Goal: Task Accomplishment & Management: Manage account settings

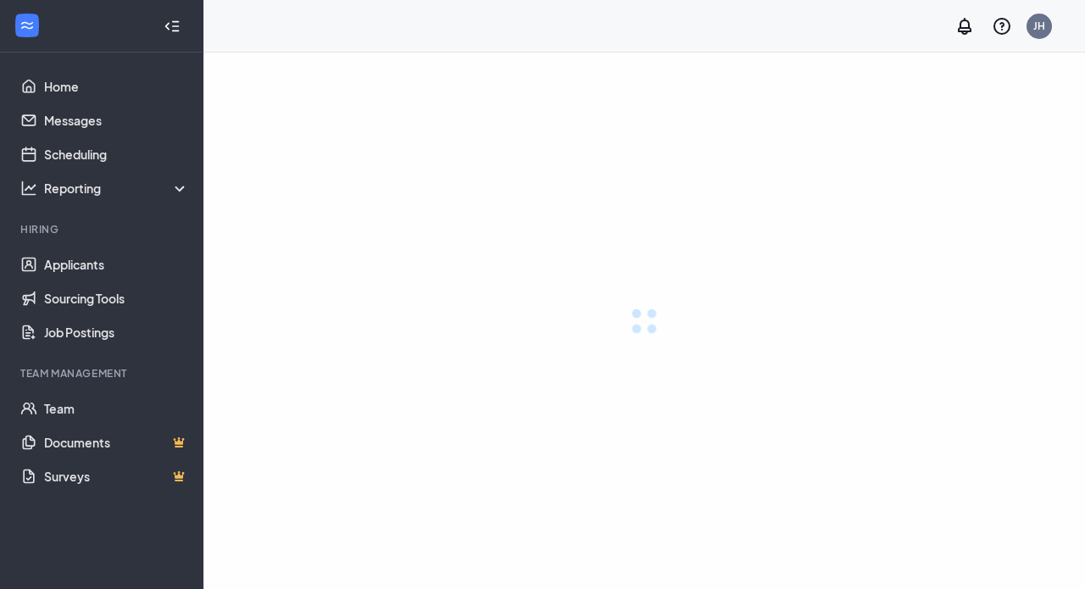
click at [909, 77] on div at bounding box center [643, 321] width 881 height 536
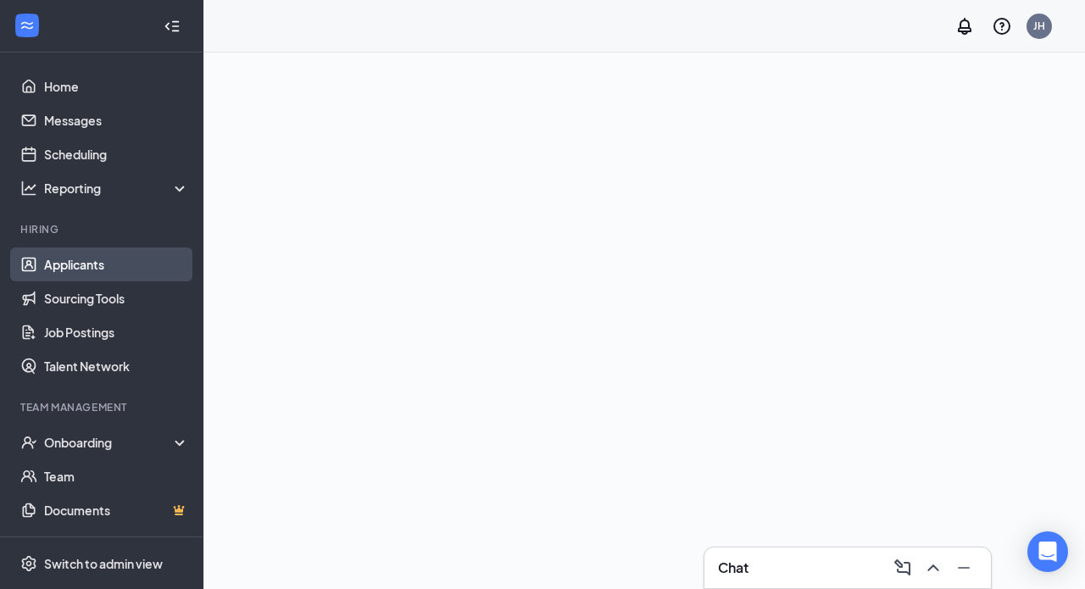
click at [109, 264] on link "Applicants" at bounding box center [116, 264] width 145 height 34
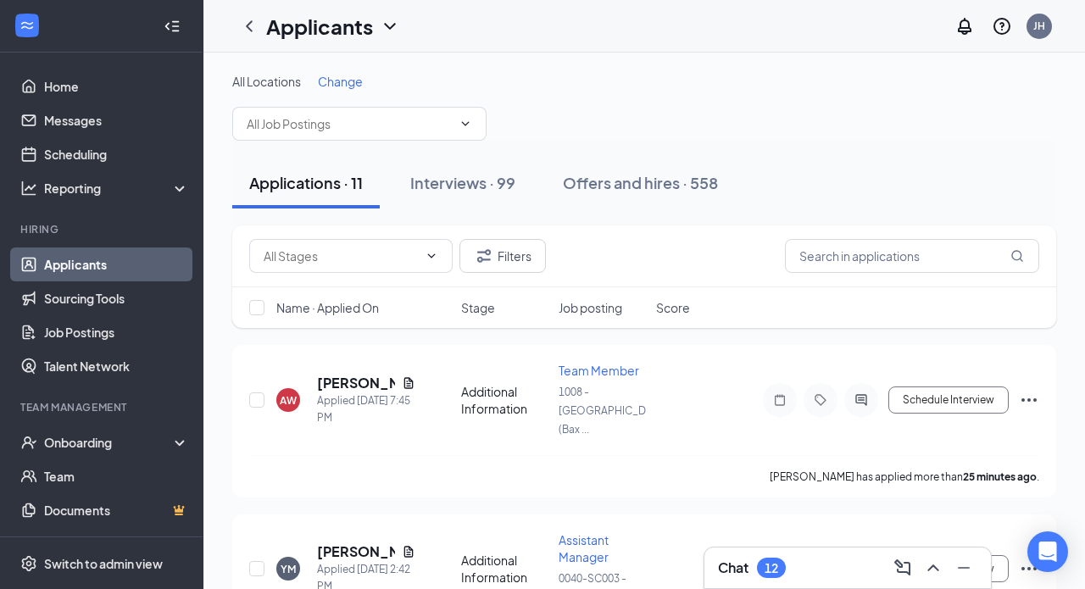
click at [330, 80] on span "Change" at bounding box center [340, 81] width 45 height 15
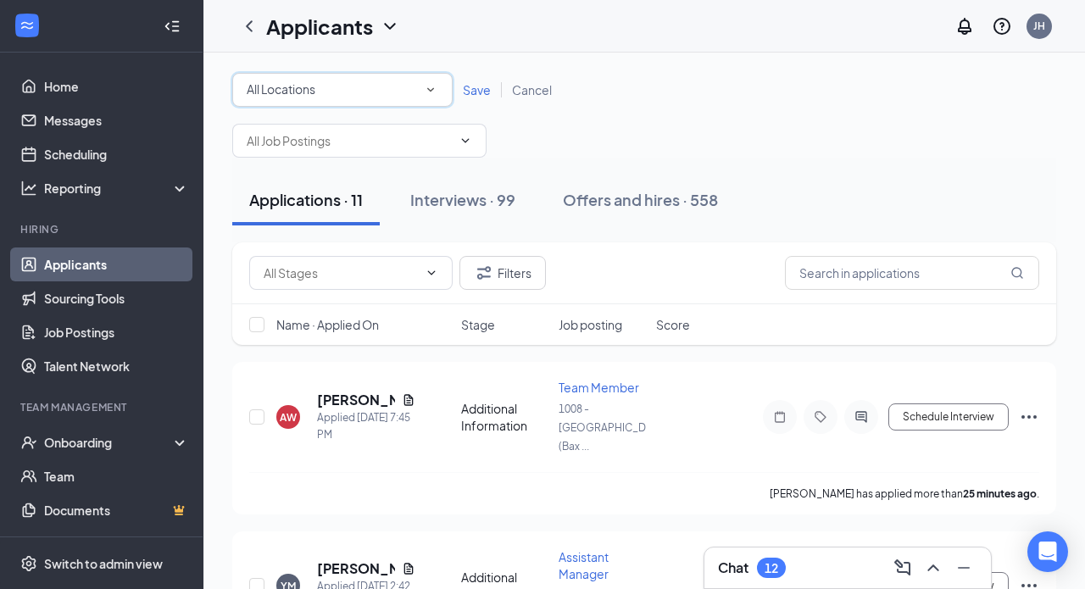
click at [303, 96] on span "All Locations" at bounding box center [281, 88] width 69 height 15
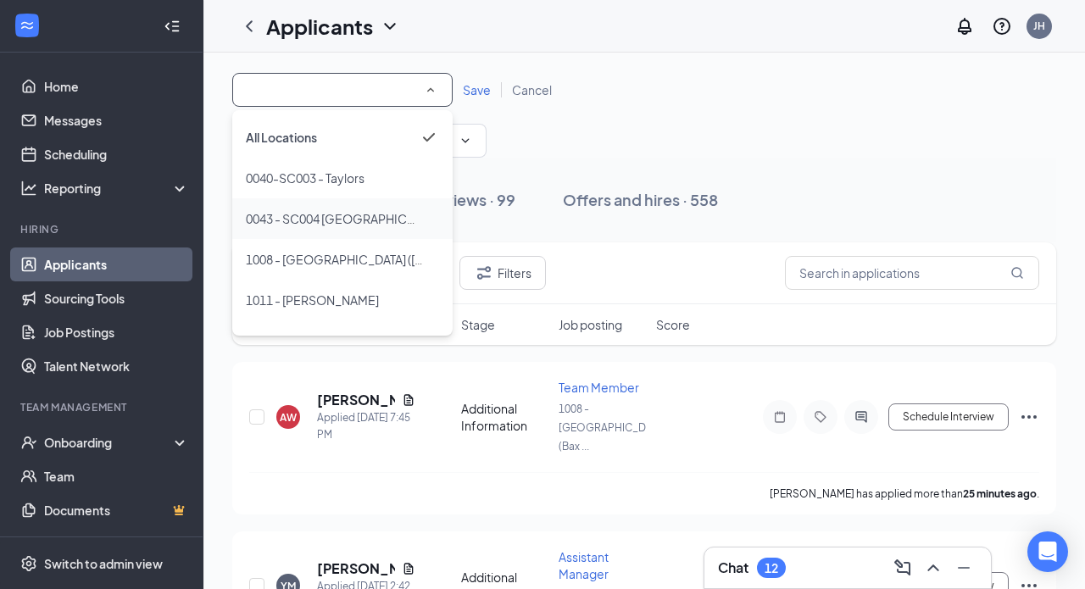
click at [301, 219] on span "0043 - SC004 [GEOGRAPHIC_DATA]" at bounding box center [345, 218] width 199 height 15
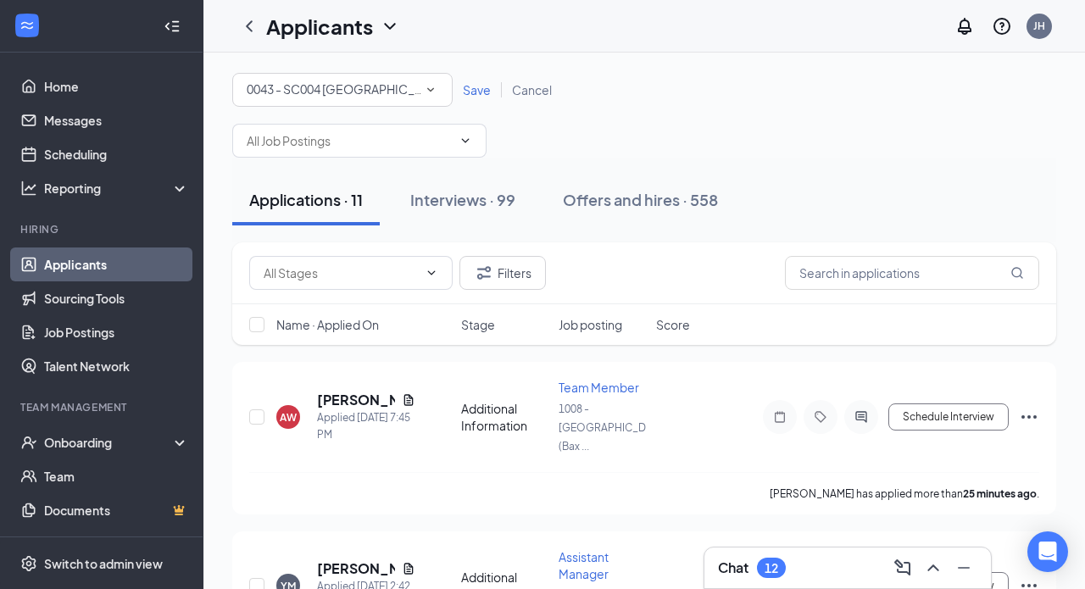
click at [335, 94] on span "0043 - SC004 [GEOGRAPHIC_DATA]" at bounding box center [346, 88] width 199 height 15
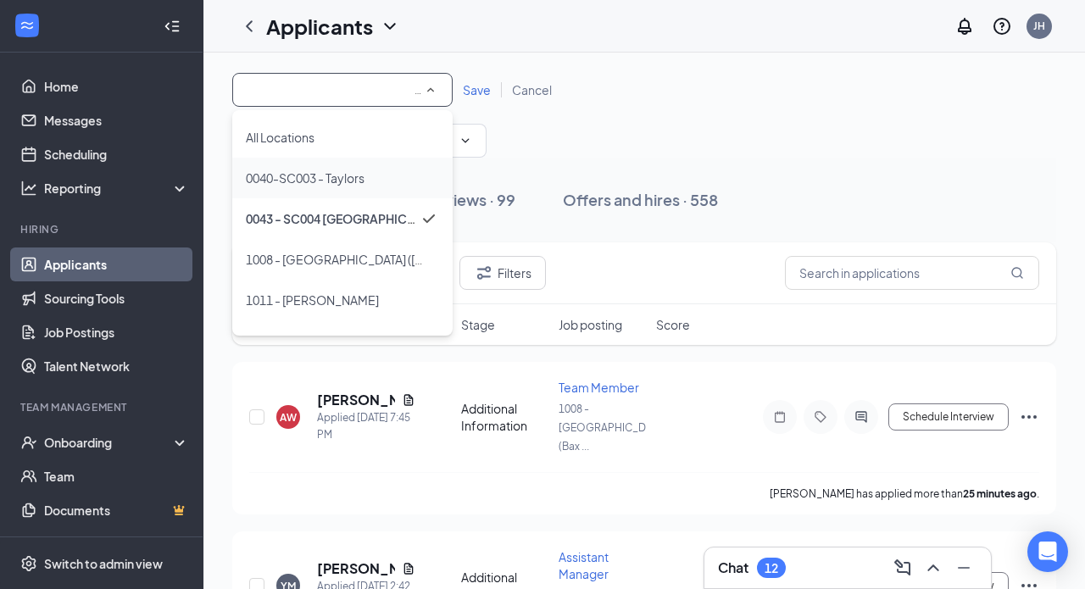
click at [319, 174] on span "0040-SC003 - Taylors" at bounding box center [305, 177] width 119 height 15
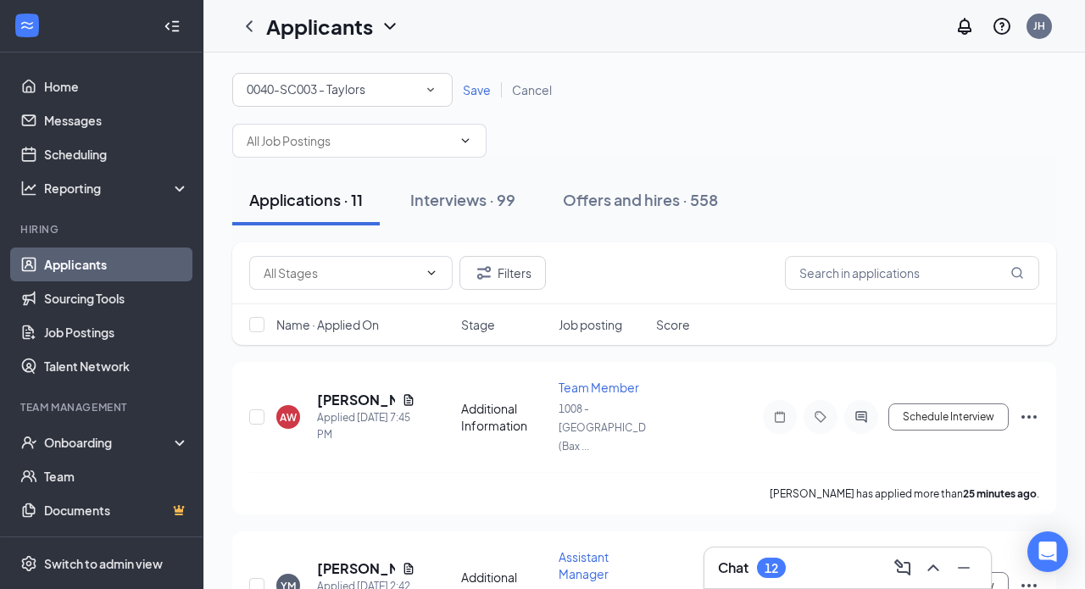
click at [482, 87] on span "Save" at bounding box center [477, 89] width 28 height 15
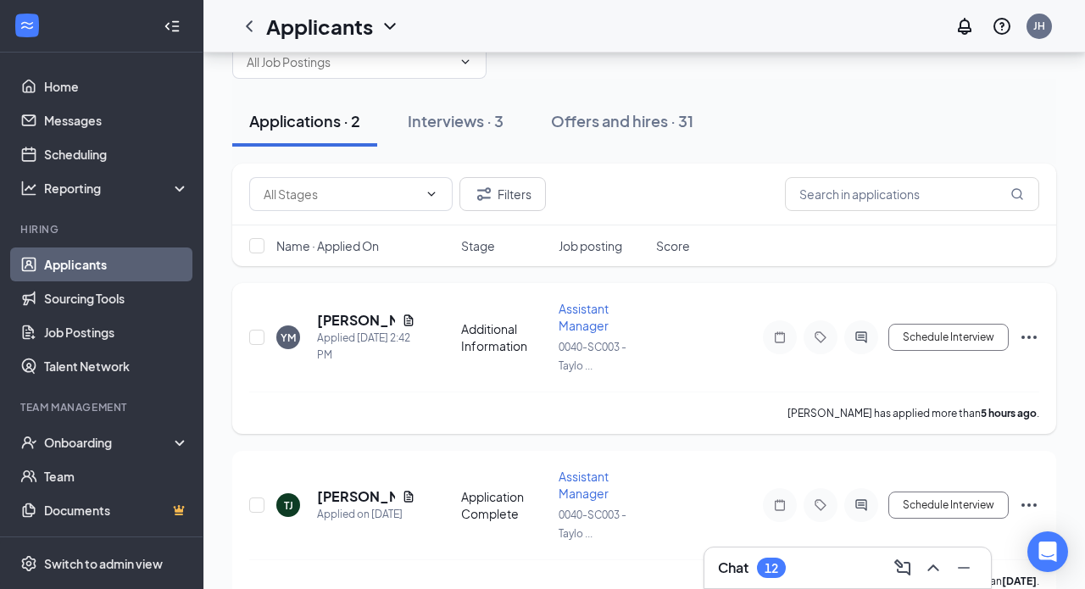
scroll to position [75, 0]
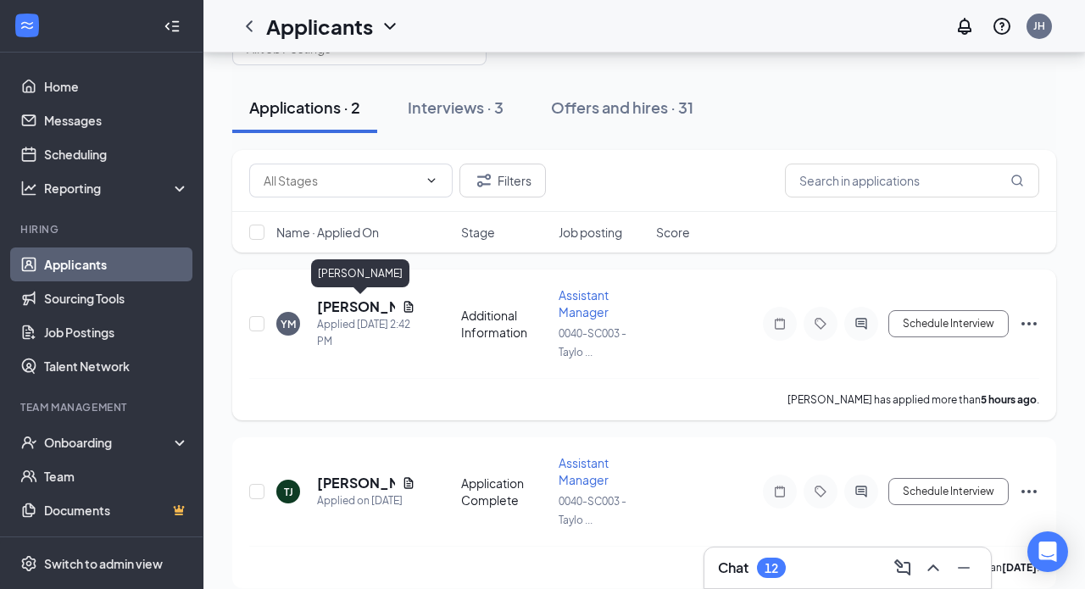
click at [346, 308] on h5 "[PERSON_NAME]" at bounding box center [356, 306] width 78 height 19
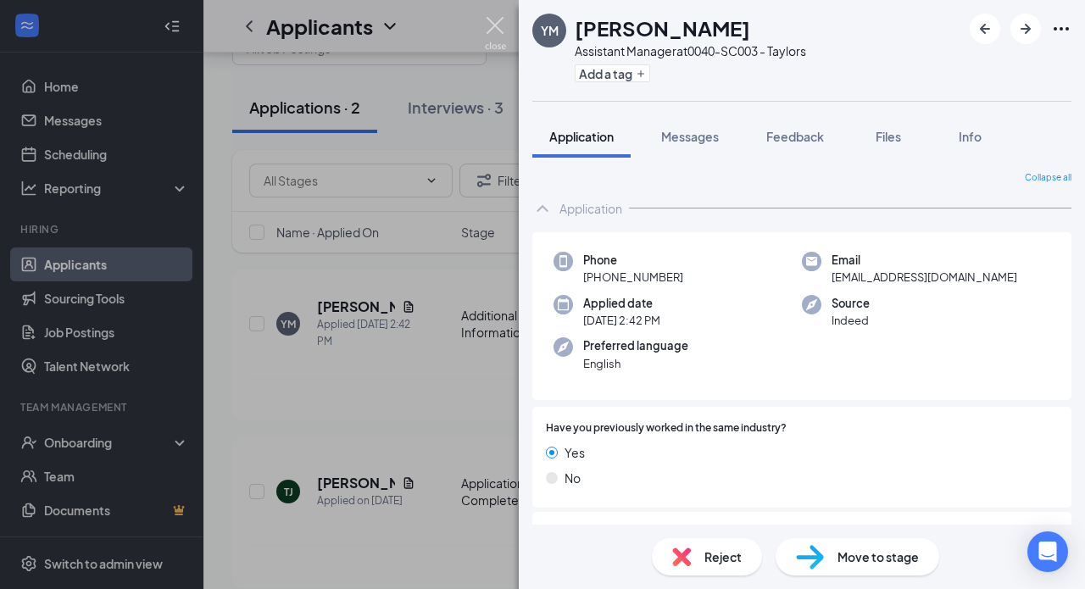
click at [491, 31] on img at bounding box center [495, 33] width 21 height 33
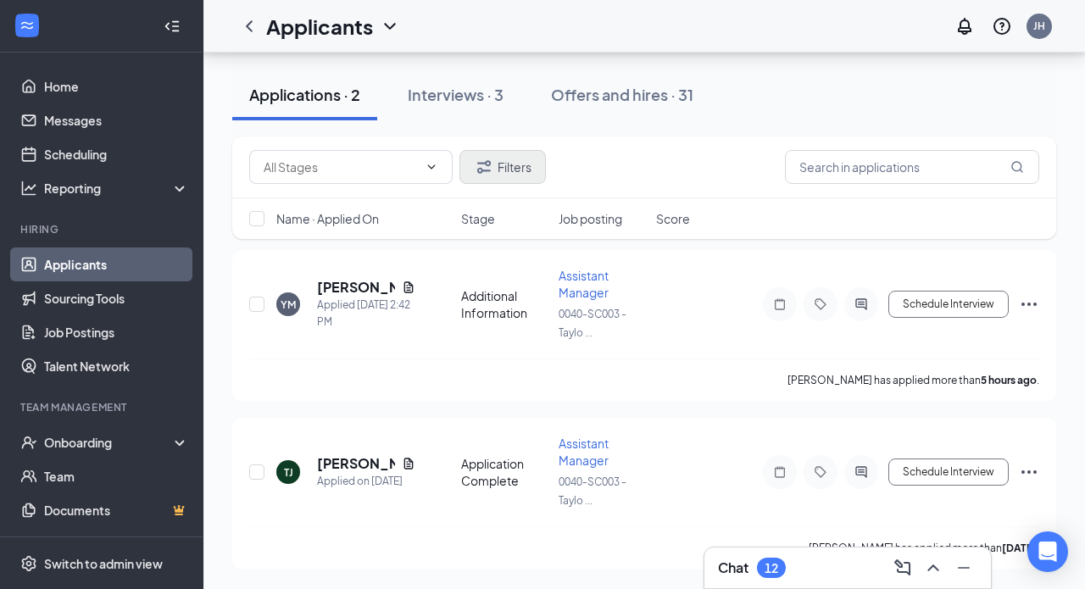
scroll to position [95, 0]
click at [475, 92] on div "Interviews · 3" at bounding box center [456, 94] width 96 height 21
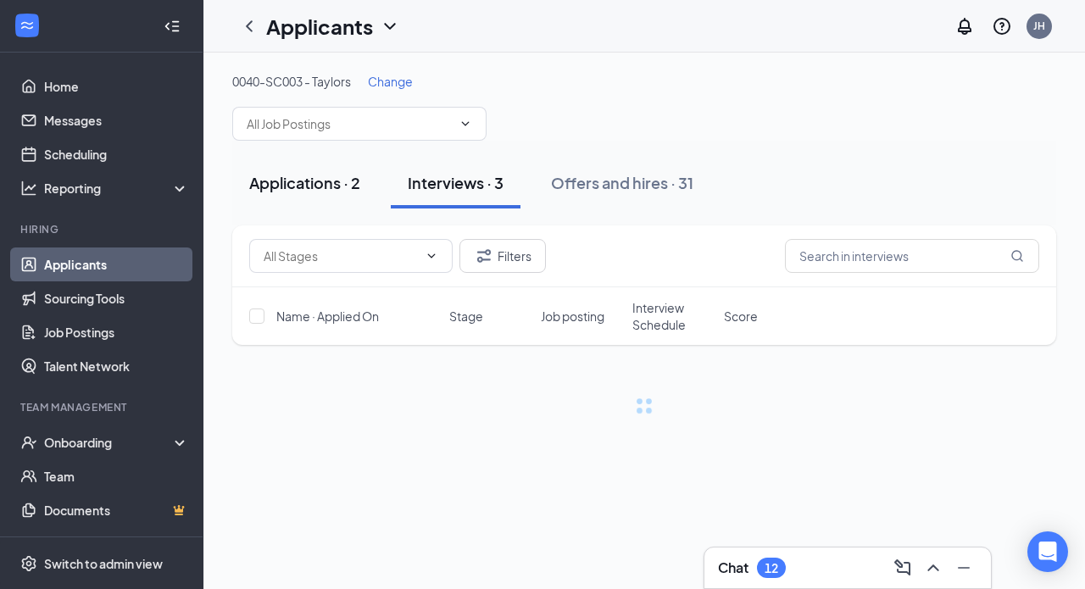
click at [307, 184] on div "Applications · 2" at bounding box center [304, 182] width 111 height 21
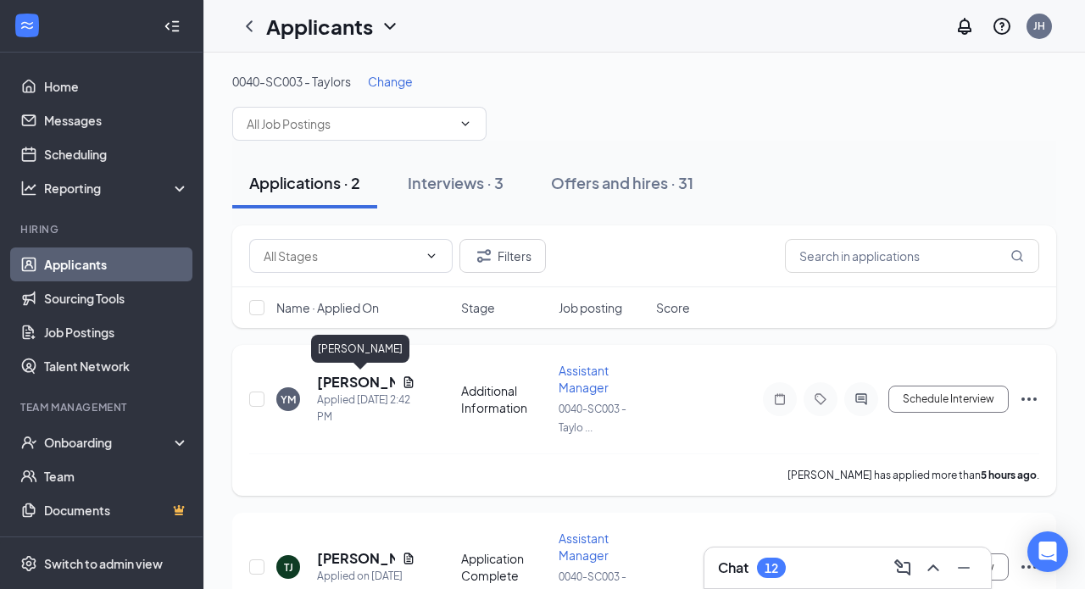
click at [336, 380] on h5 "[PERSON_NAME]" at bounding box center [356, 382] width 78 height 19
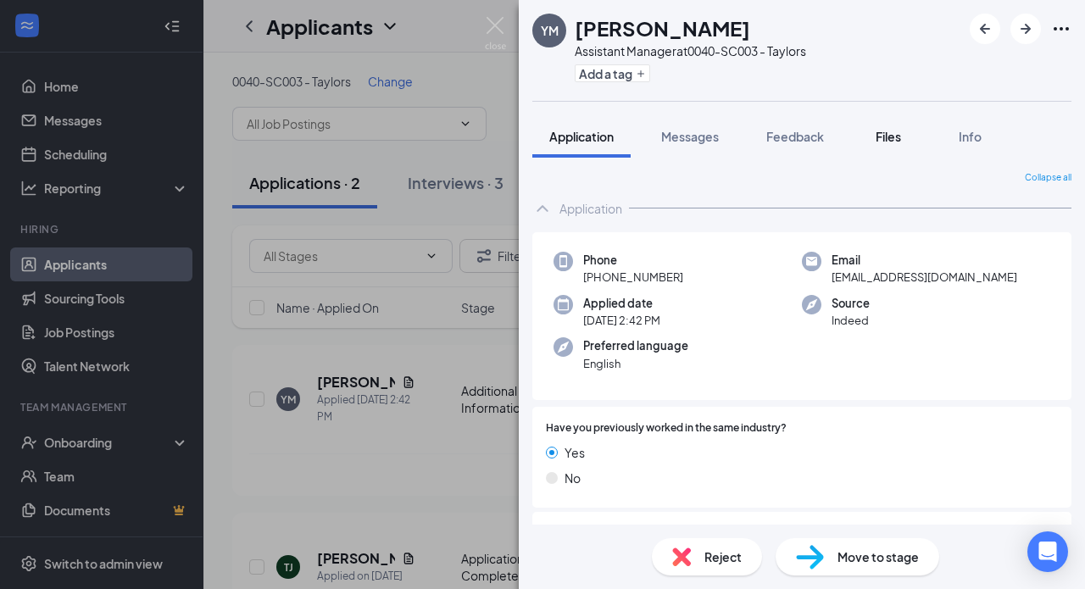
click at [886, 141] on span "Files" at bounding box center [887, 136] width 25 height 15
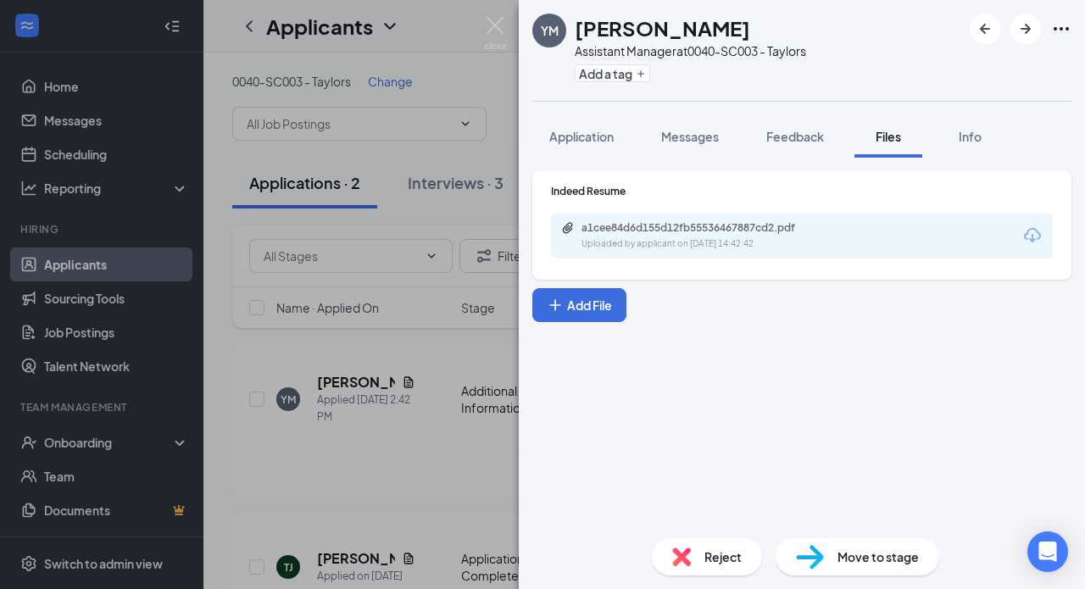
click at [704, 262] on div "Indeed Resume a1cee84d6d155d12fb55536467887cd2.pdf Uploaded by applicant on [DA…" at bounding box center [801, 225] width 539 height 108
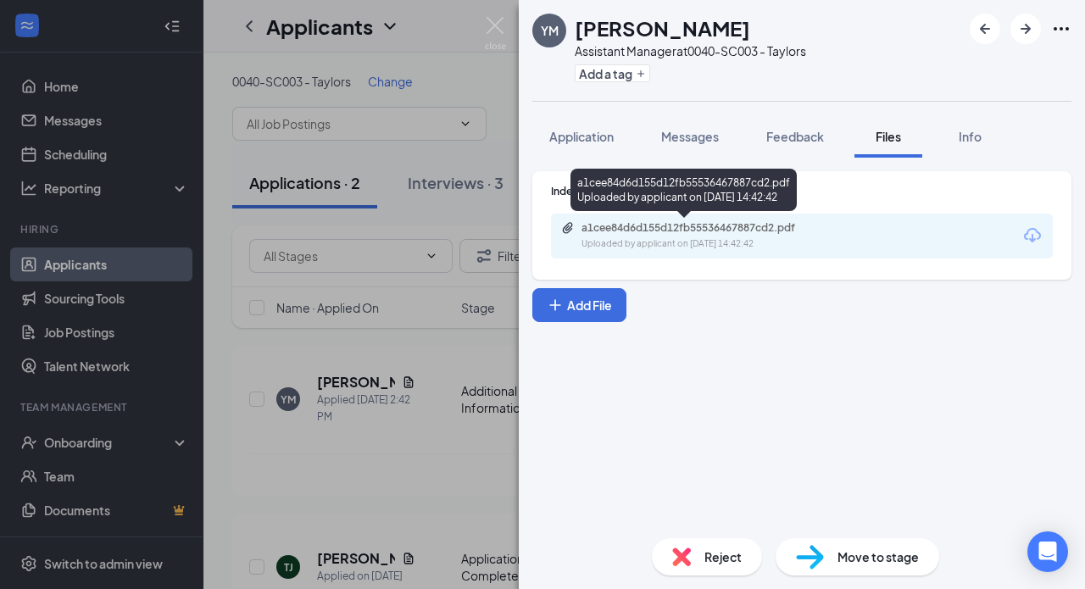
click at [704, 247] on div "Uploaded by applicant on [DATE] 14:42:42" at bounding box center [708, 244] width 254 height 14
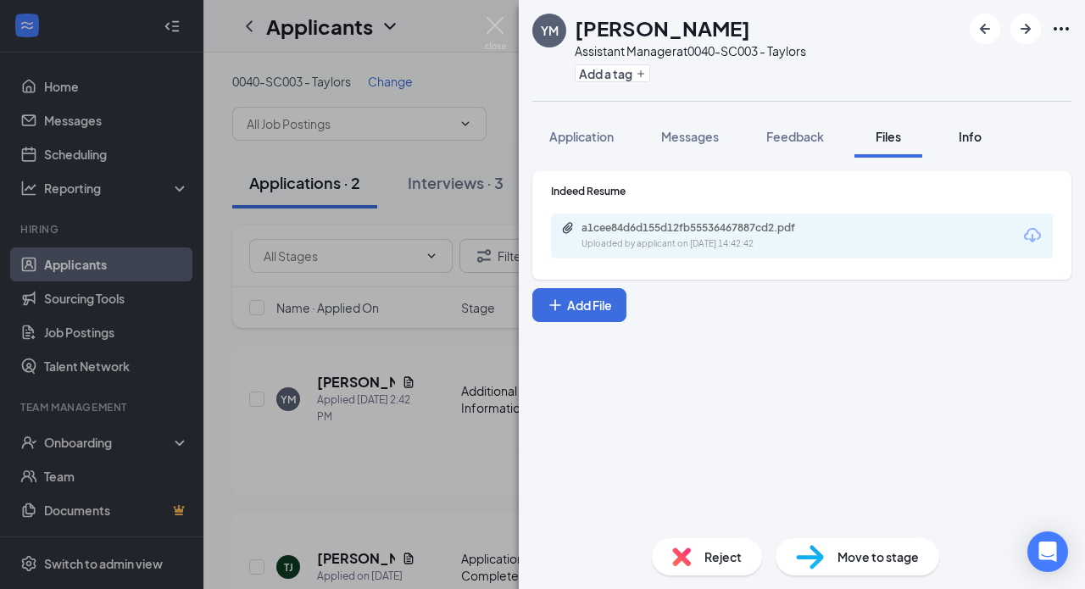
click at [965, 136] on span "Info" at bounding box center [969, 136] width 23 height 15
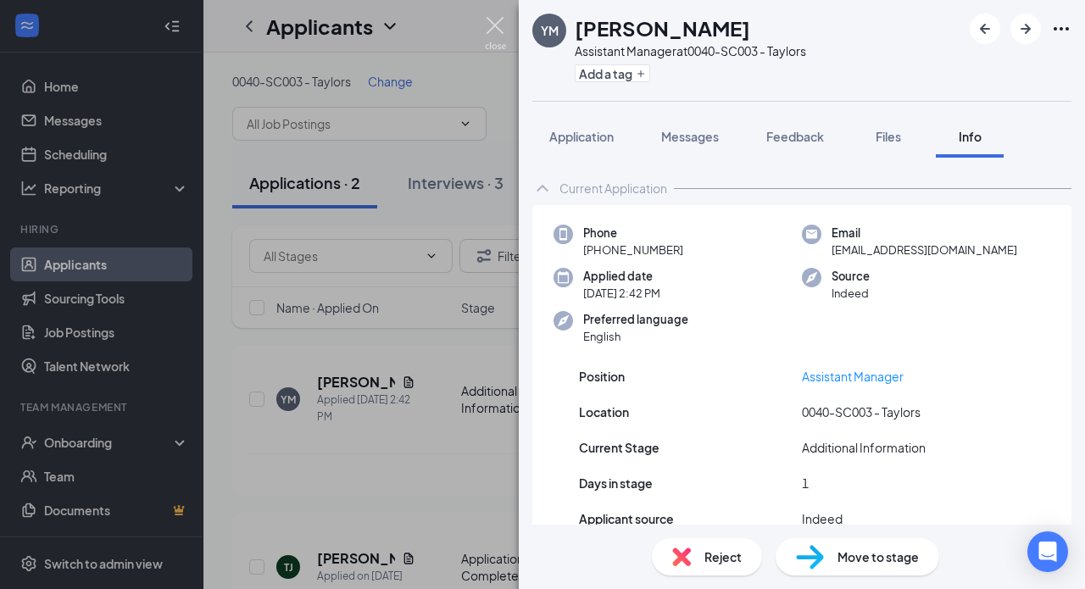
click at [493, 33] on img at bounding box center [495, 33] width 21 height 33
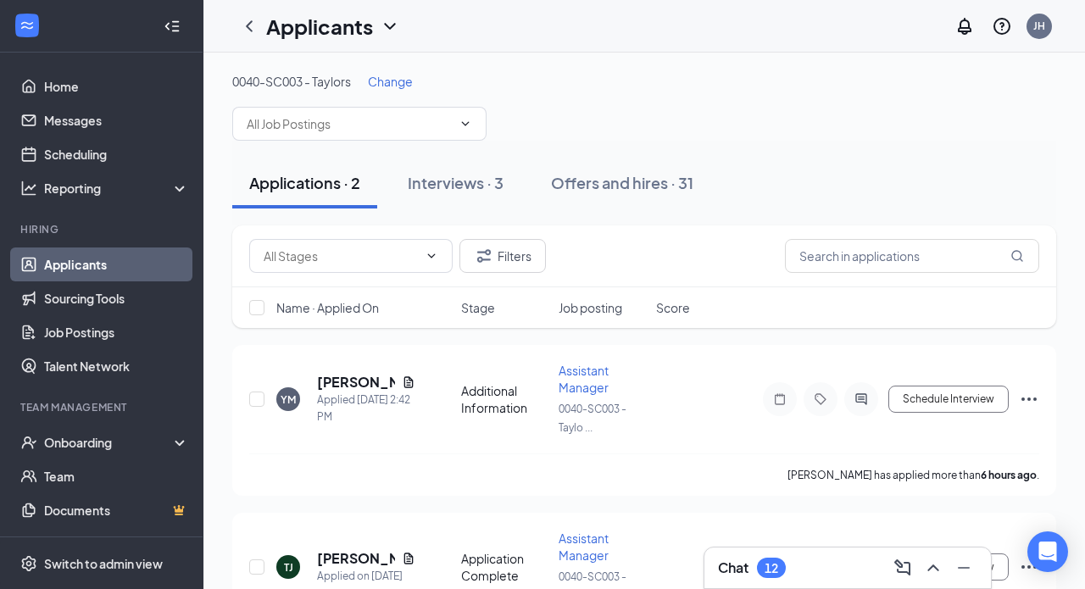
click at [491, 26] on div "Applicants JH" at bounding box center [643, 26] width 881 height 53
click at [351, 557] on h5 "[PERSON_NAME]" at bounding box center [356, 558] width 78 height 19
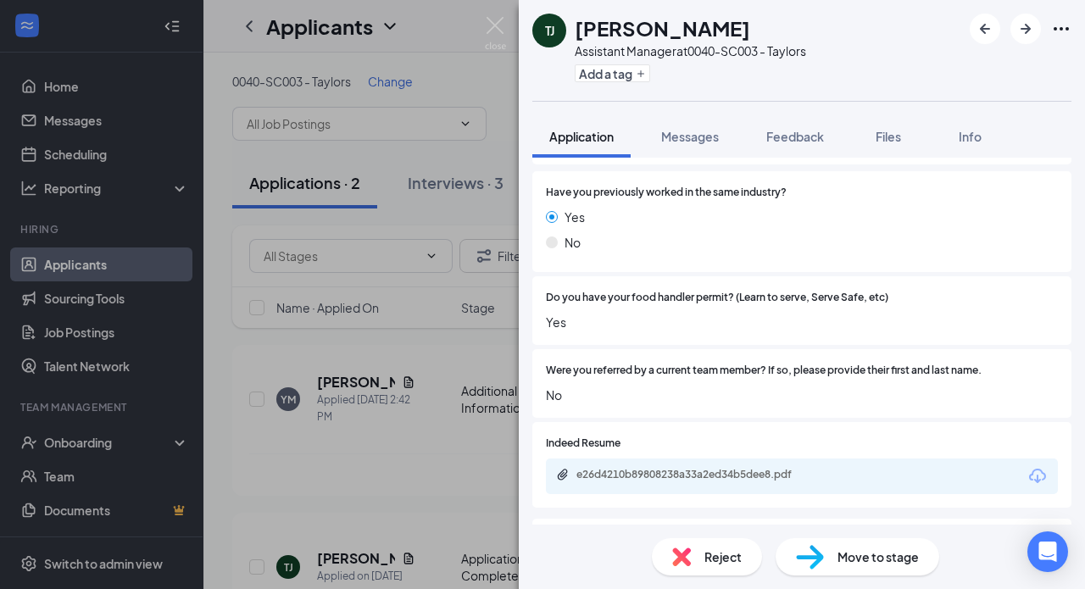
scroll to position [234, 0]
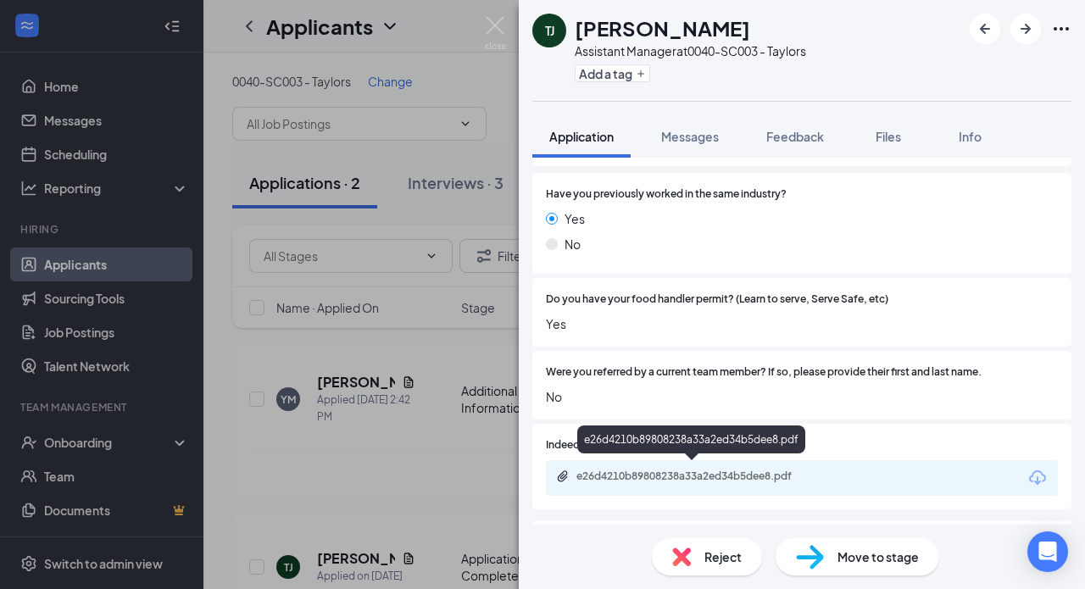
click at [711, 479] on div "e26d4210b89808238a33a2ed34b5dee8.pdf" at bounding box center [693, 477] width 275 height 16
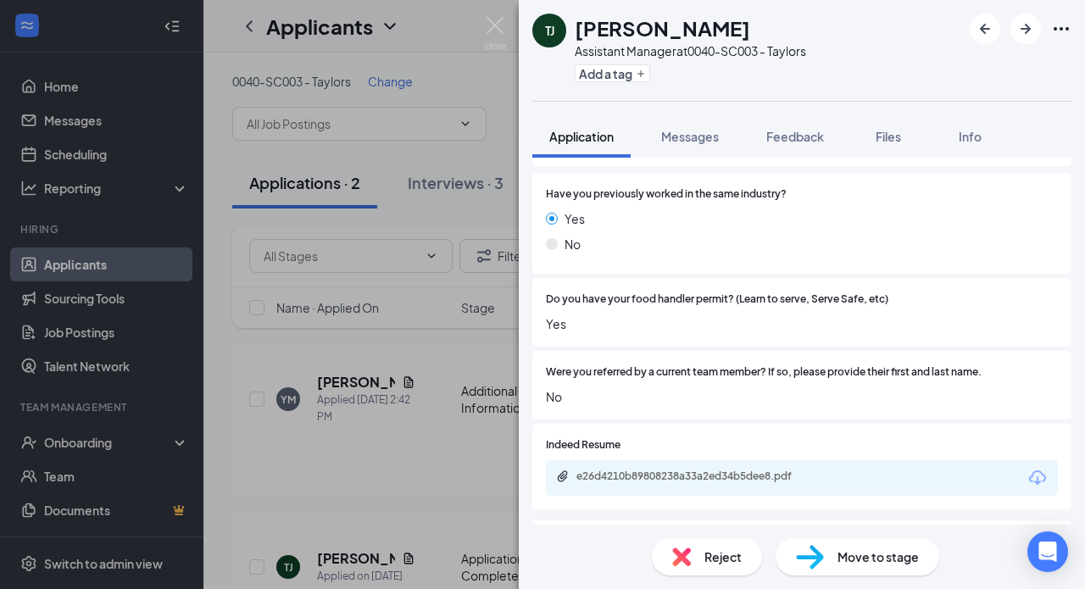
click at [504, 35] on img at bounding box center [495, 33] width 21 height 33
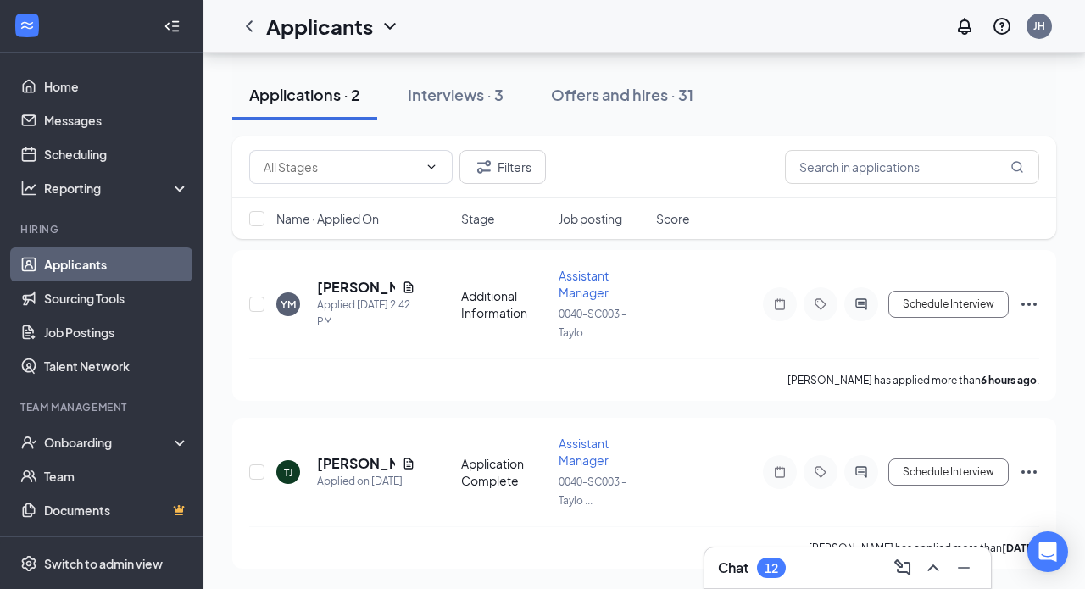
scroll to position [95, 0]
click at [103, 258] on link "Applicants" at bounding box center [116, 264] width 145 height 34
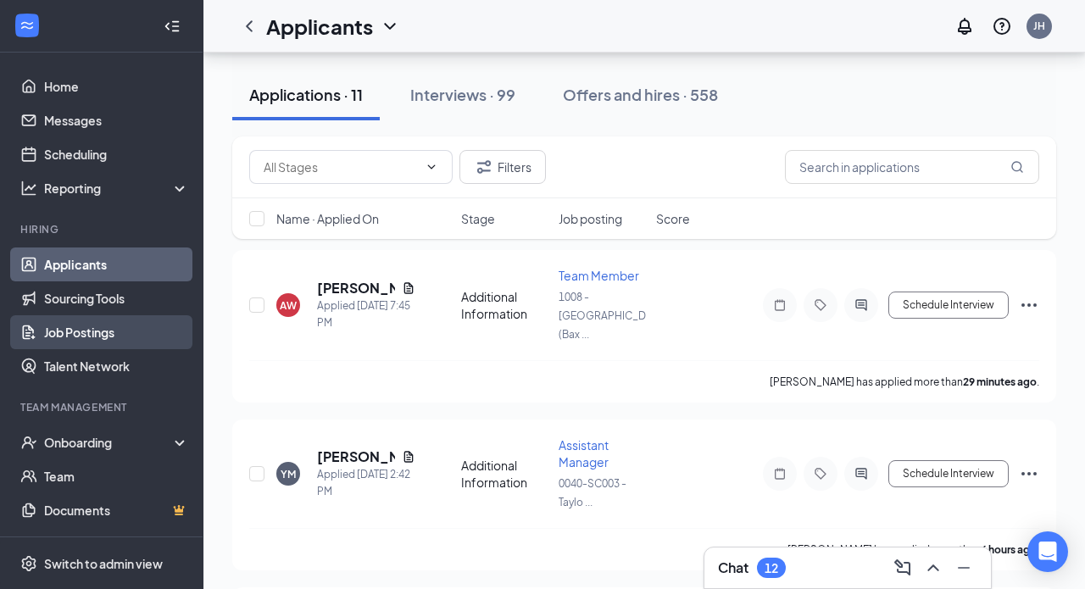
click at [93, 334] on link "Job Postings" at bounding box center [116, 332] width 145 height 34
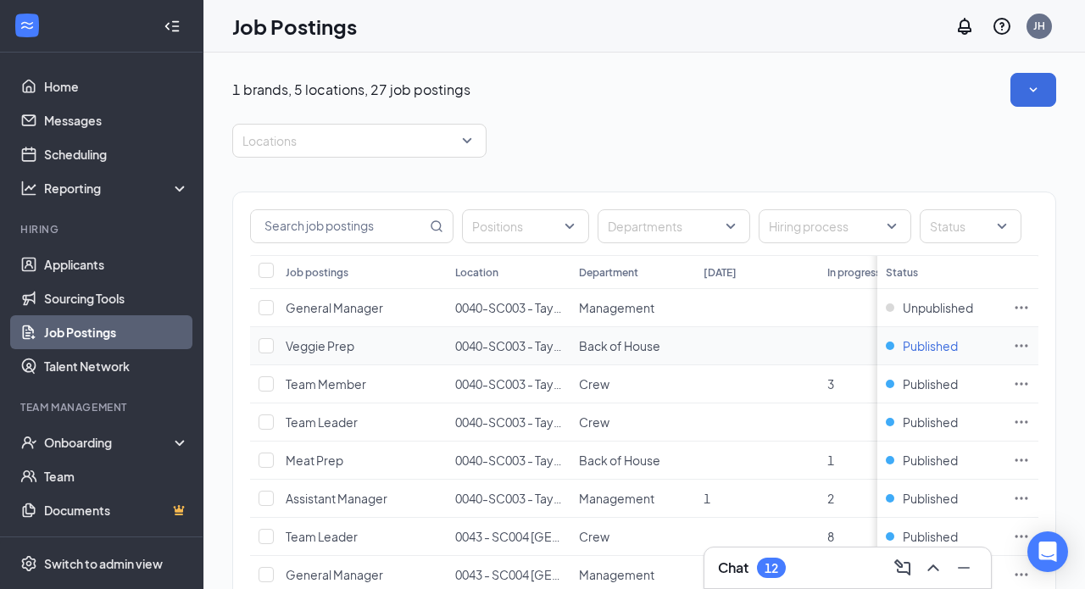
click at [890, 347] on div "Published" at bounding box center [921, 345] width 72 height 17
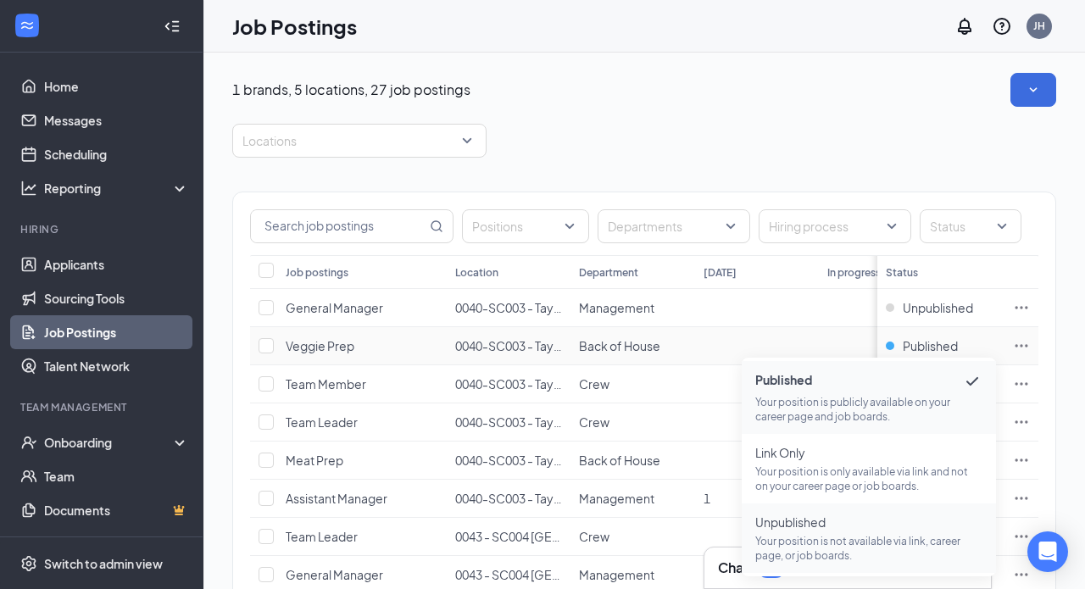
click at [829, 527] on span "Unpublished" at bounding box center [868, 521] width 227 height 17
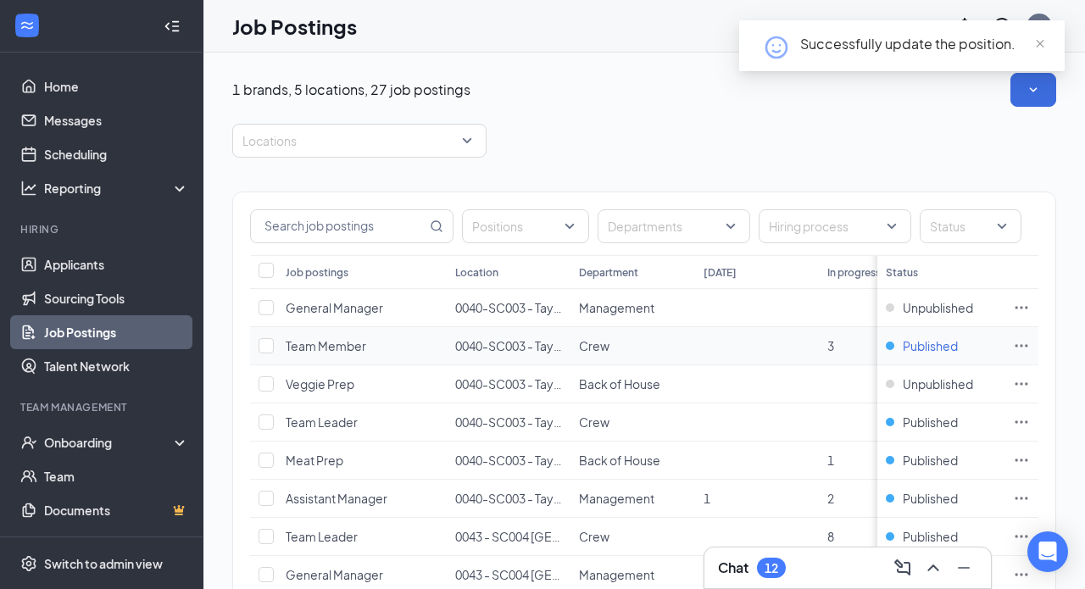
click at [894, 345] on div "Published" at bounding box center [921, 345] width 72 height 17
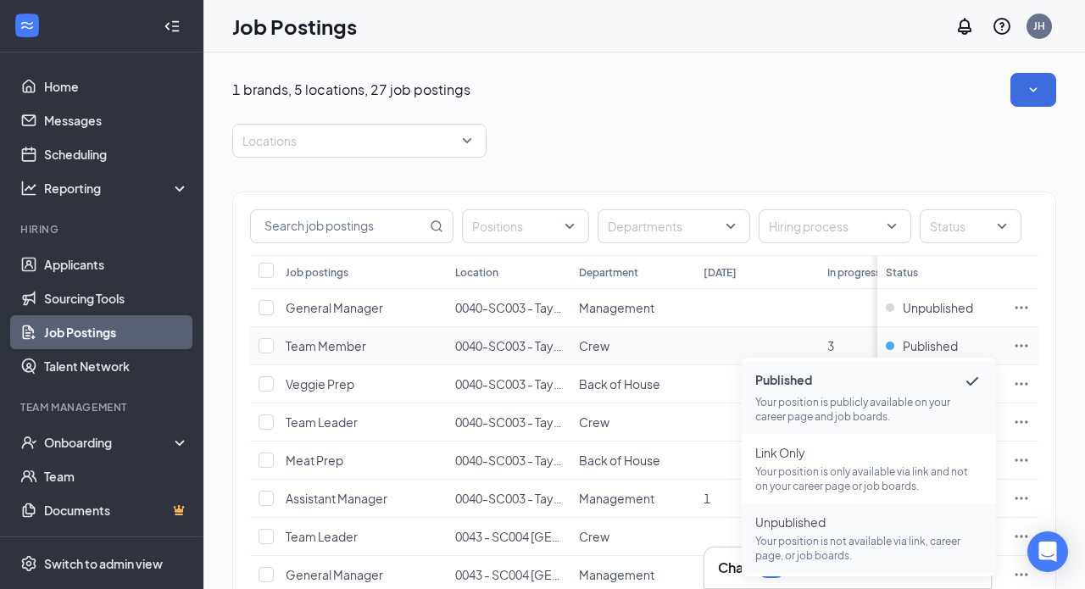
click at [802, 536] on p "Your position is not available via link, career page, or job boards." at bounding box center [868, 548] width 227 height 29
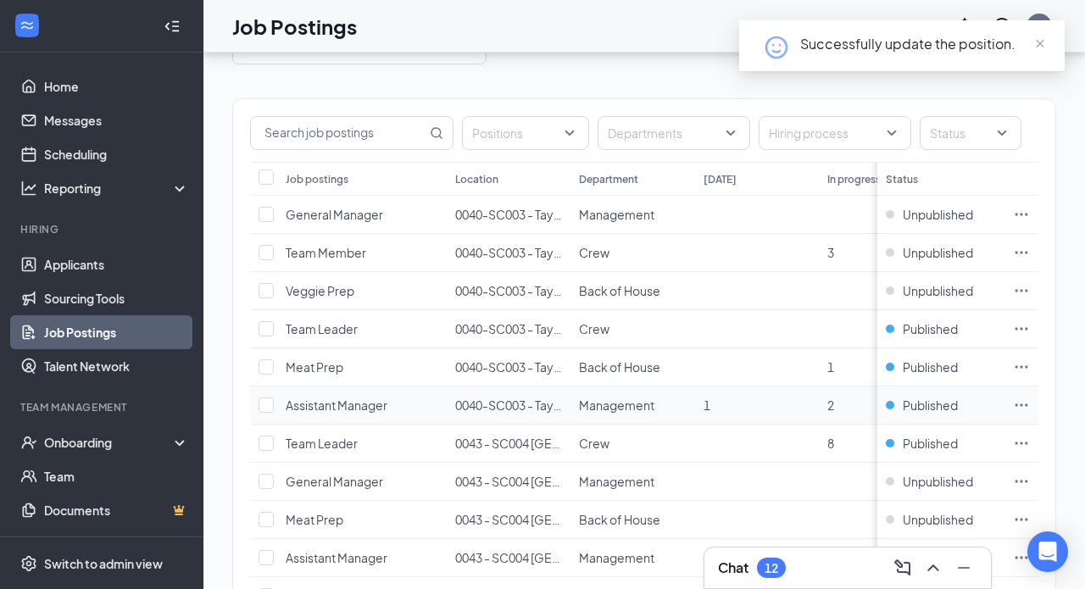
scroll to position [95, 0]
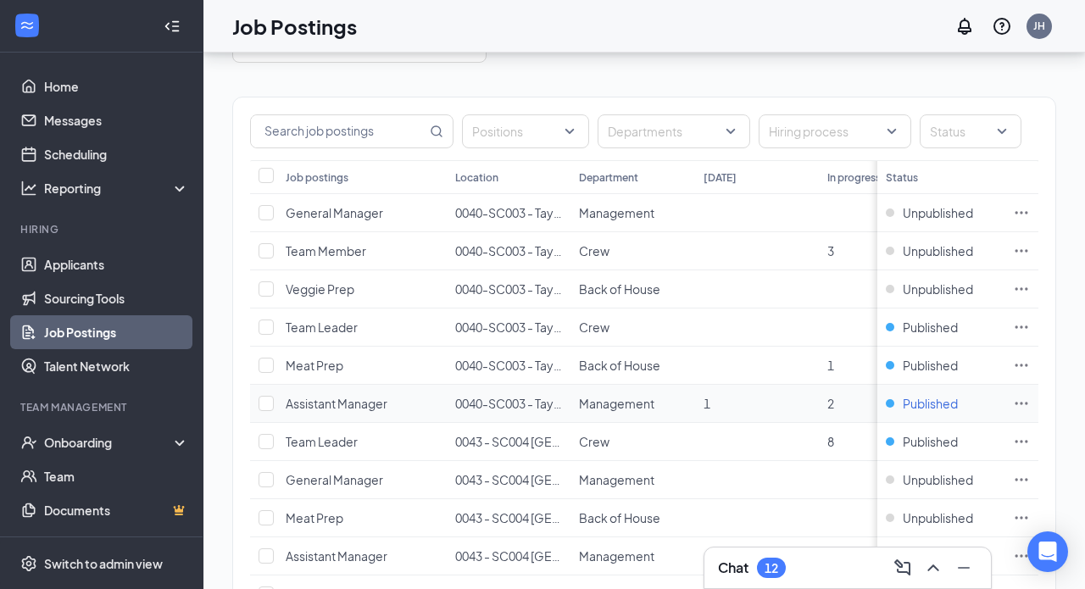
click at [888, 403] on div "Published" at bounding box center [921, 403] width 72 height 17
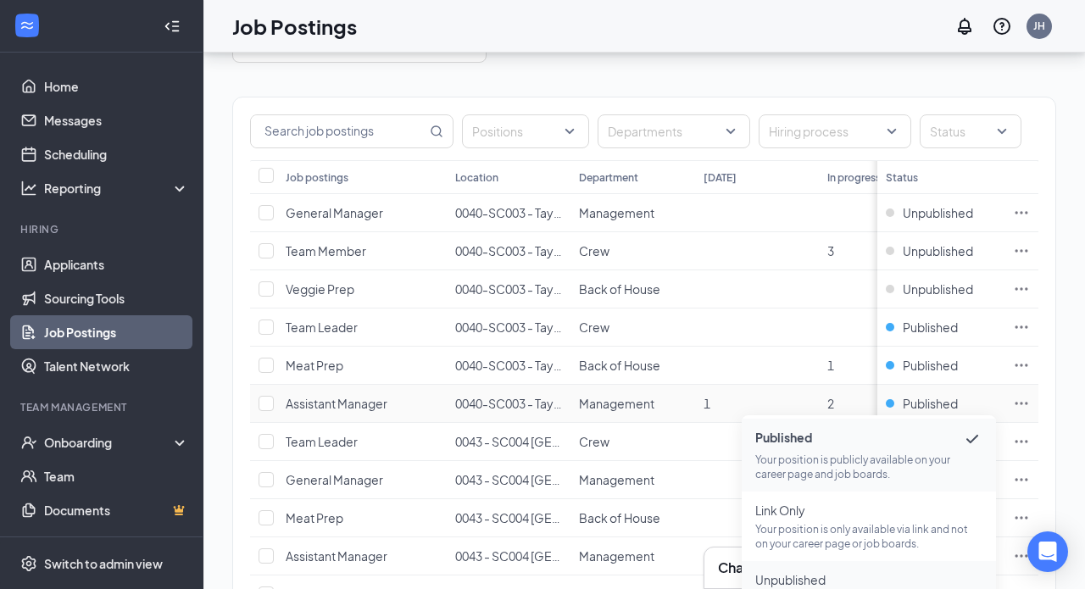
click at [822, 579] on span "Unpublished" at bounding box center [868, 579] width 227 height 17
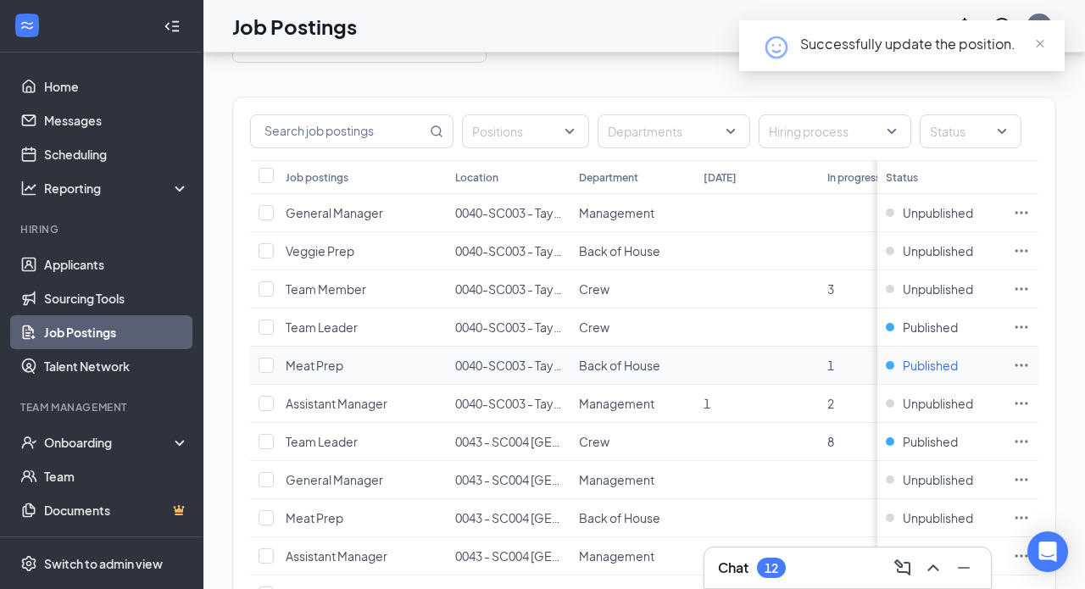
click at [889, 364] on div "Published" at bounding box center [921, 365] width 72 height 17
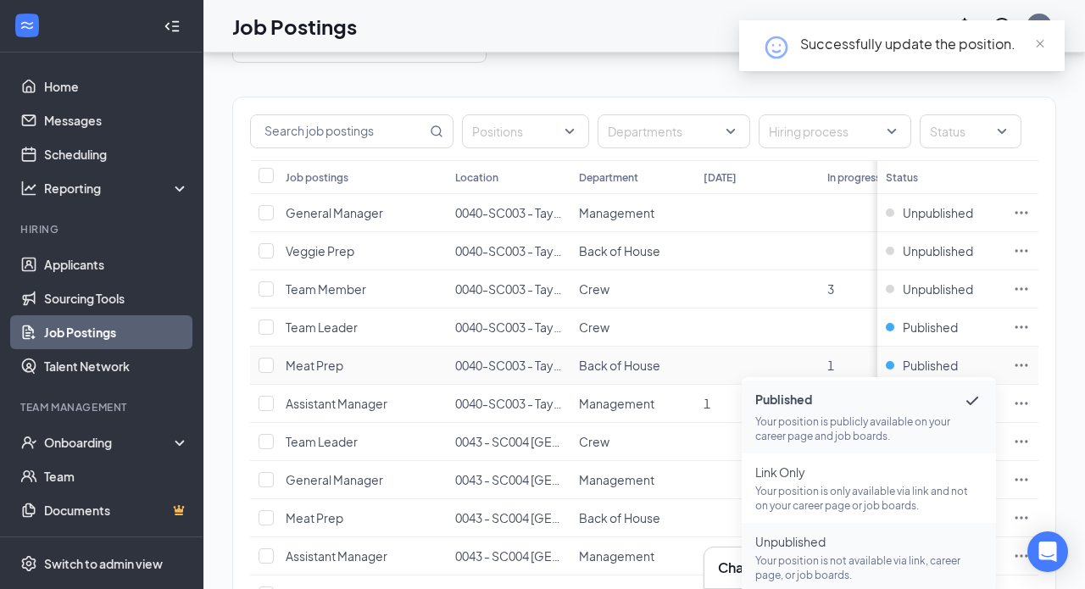
click at [820, 567] on p "Your position is not available via link, career page, or job boards." at bounding box center [868, 567] width 227 height 29
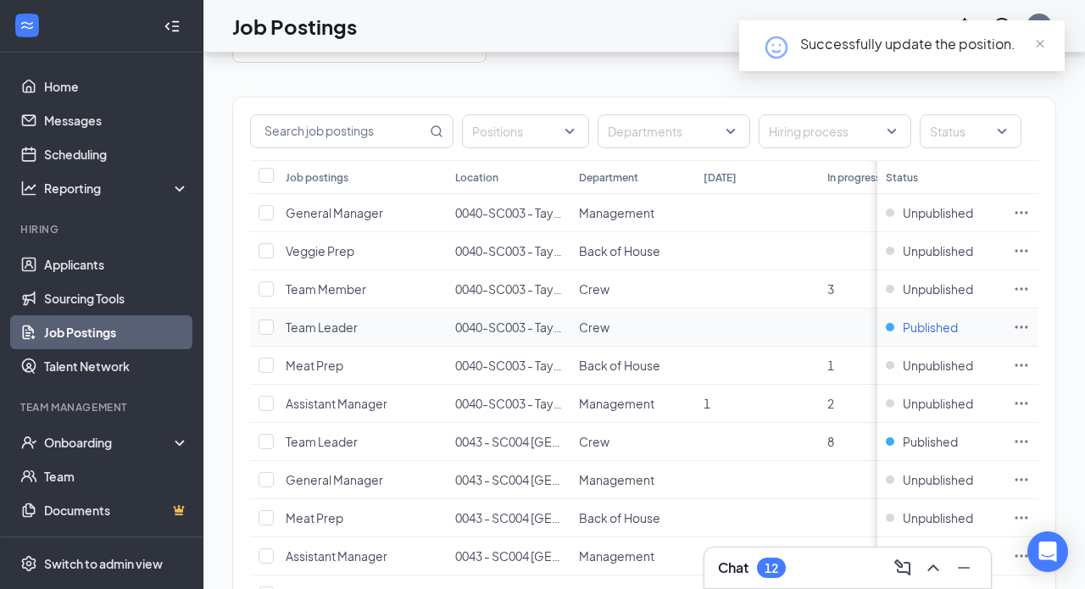
click at [892, 329] on div "Published" at bounding box center [921, 327] width 72 height 17
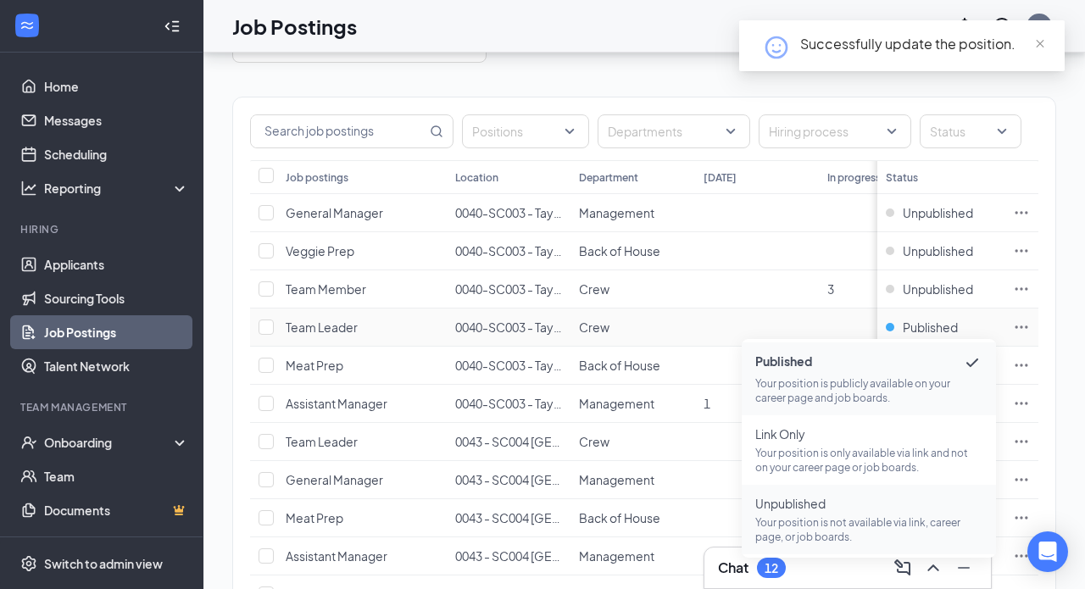
click at [824, 519] on p "Your position is not available via link, career page, or job boards." at bounding box center [868, 529] width 227 height 29
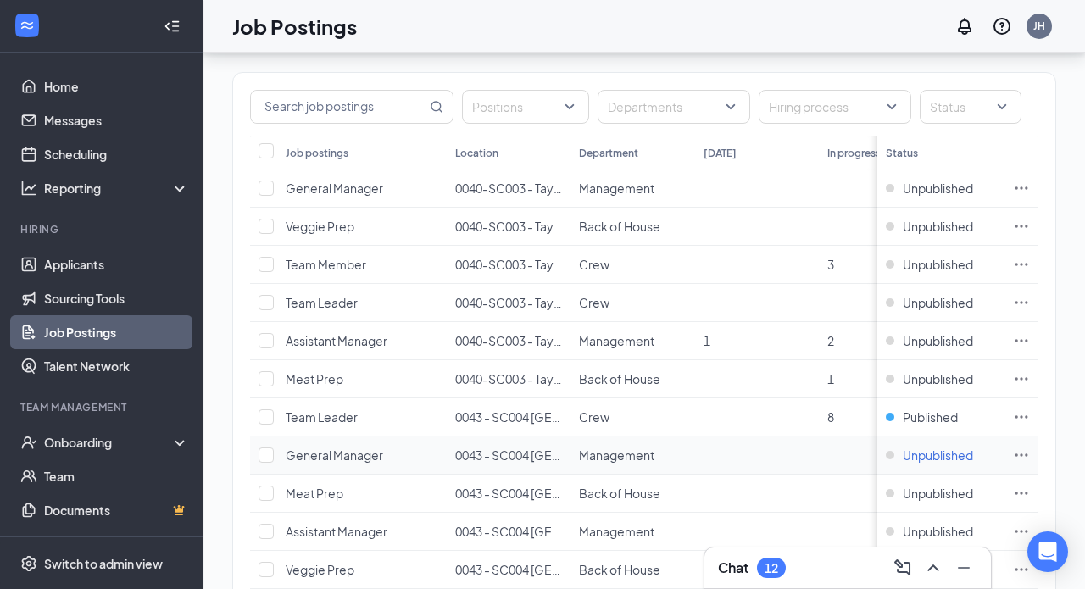
scroll to position [122, 0]
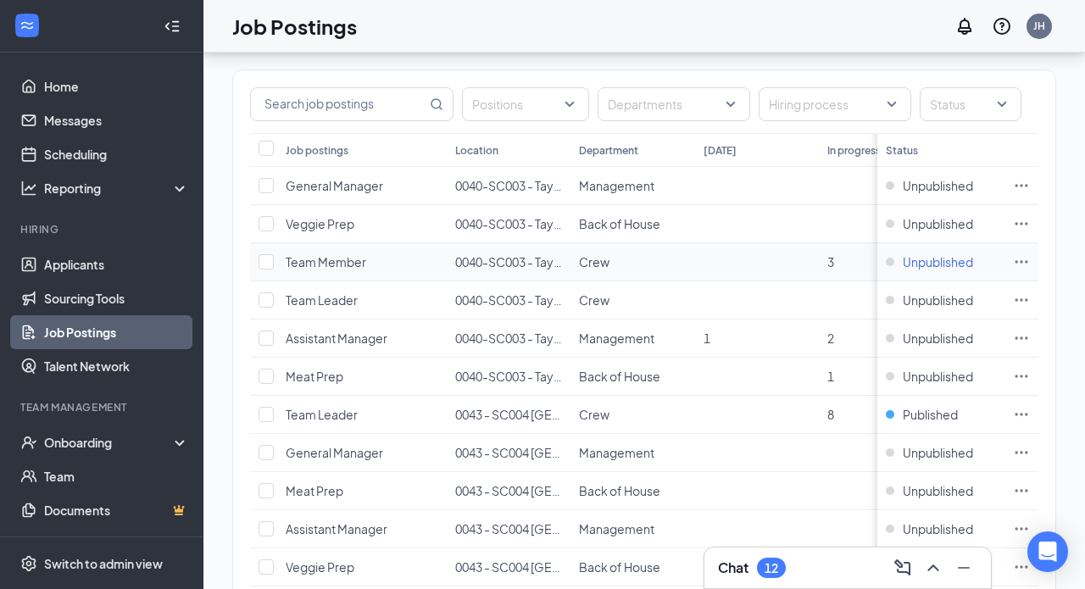
click at [893, 259] on div "Unpublished" at bounding box center [928, 261] width 87 height 17
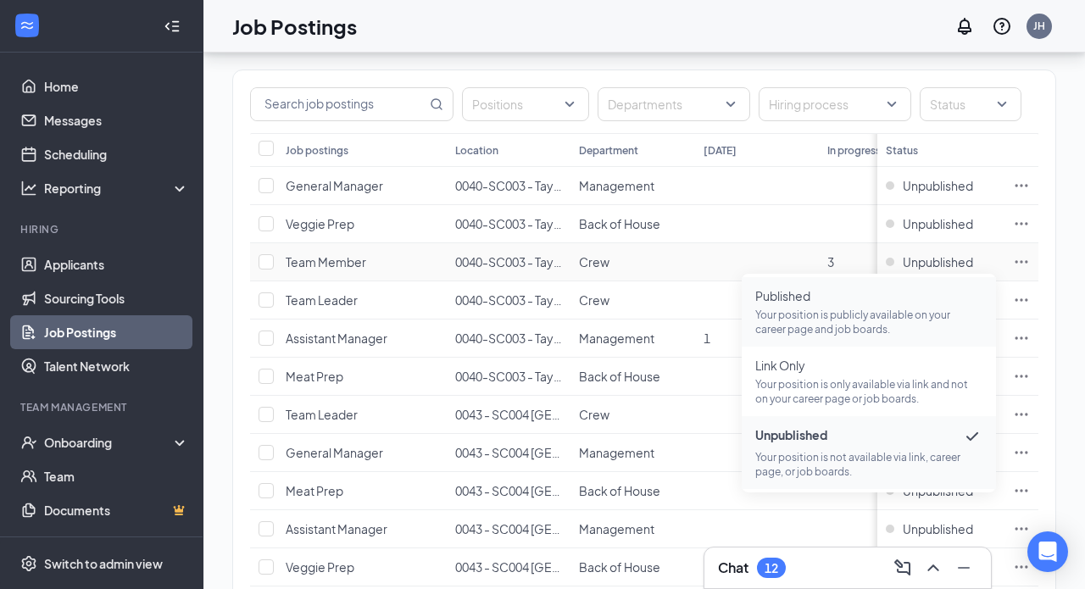
click at [856, 301] on span "Published" at bounding box center [868, 295] width 227 height 17
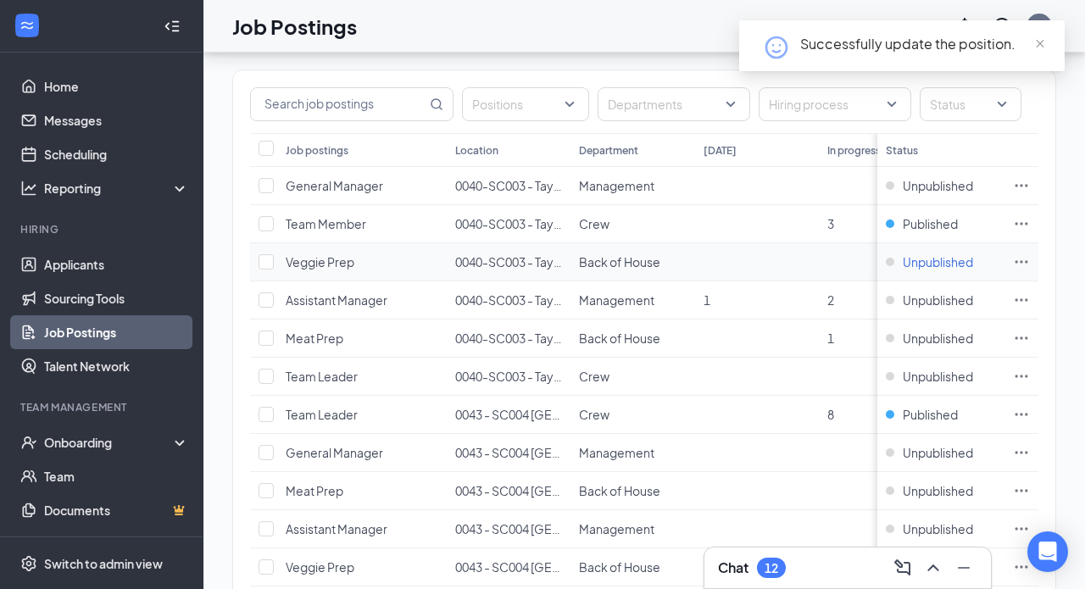
click at [895, 262] on div "Unpublished" at bounding box center [928, 261] width 87 height 17
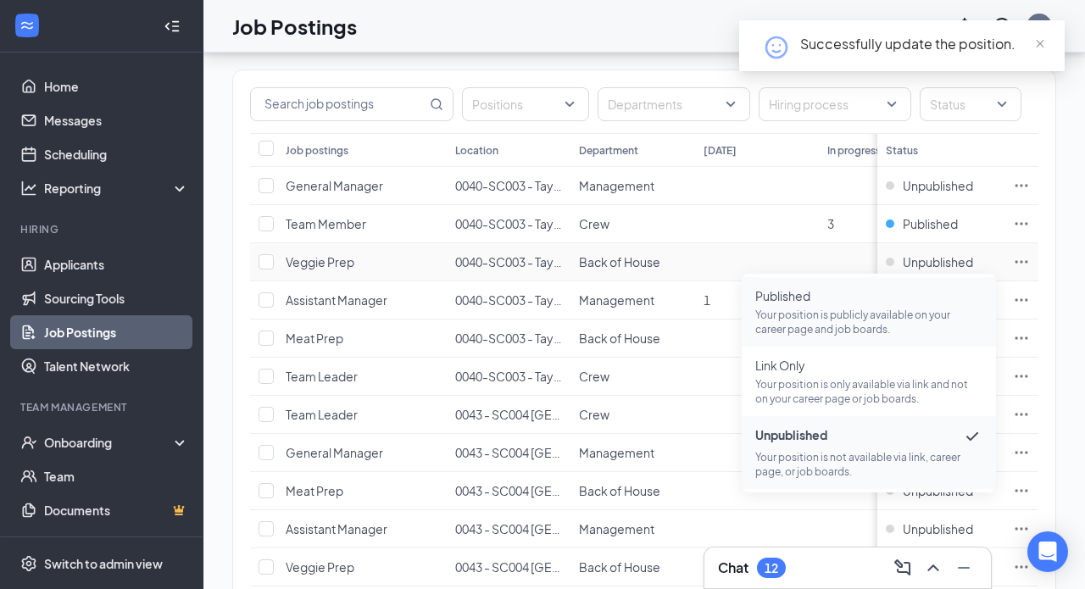
click at [875, 302] on span "Published" at bounding box center [868, 295] width 227 height 17
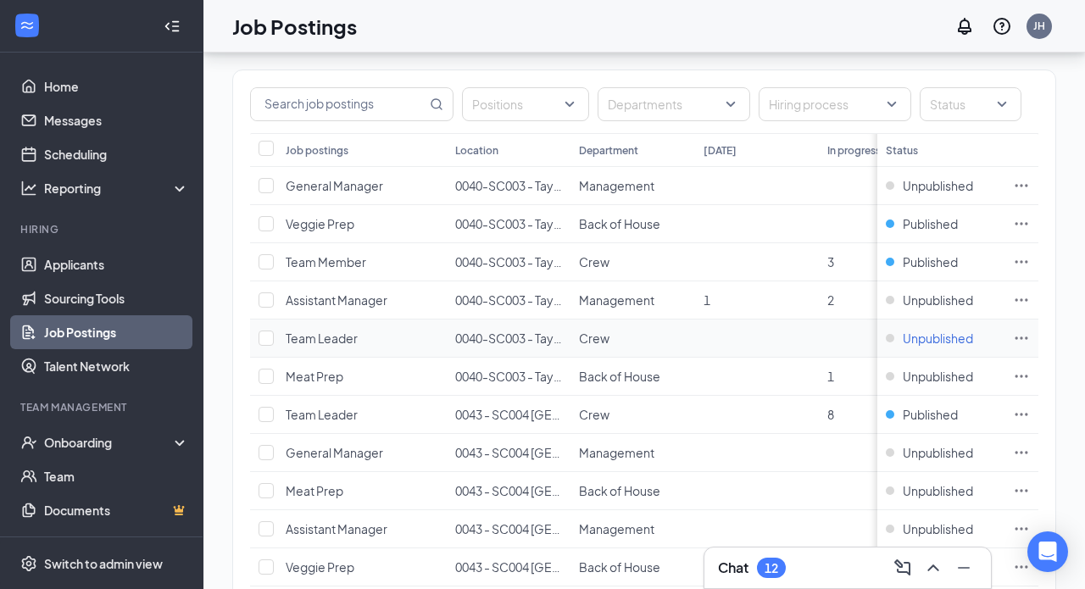
click at [891, 341] on div "Unpublished" at bounding box center [928, 338] width 87 height 17
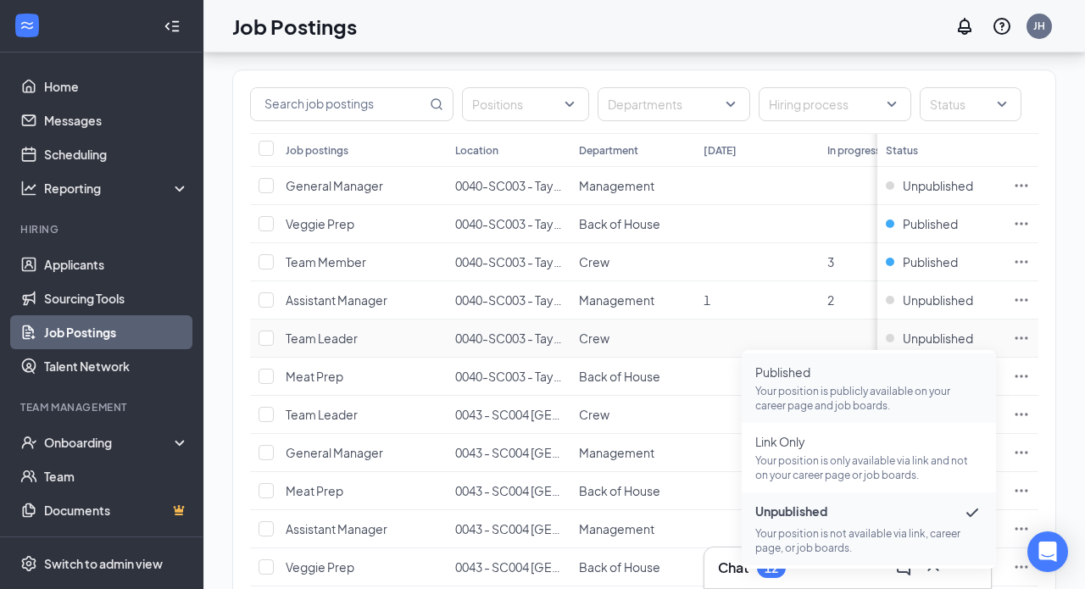
click at [839, 391] on p "Your position is publicly available on your career page and job boards." at bounding box center [868, 398] width 227 height 29
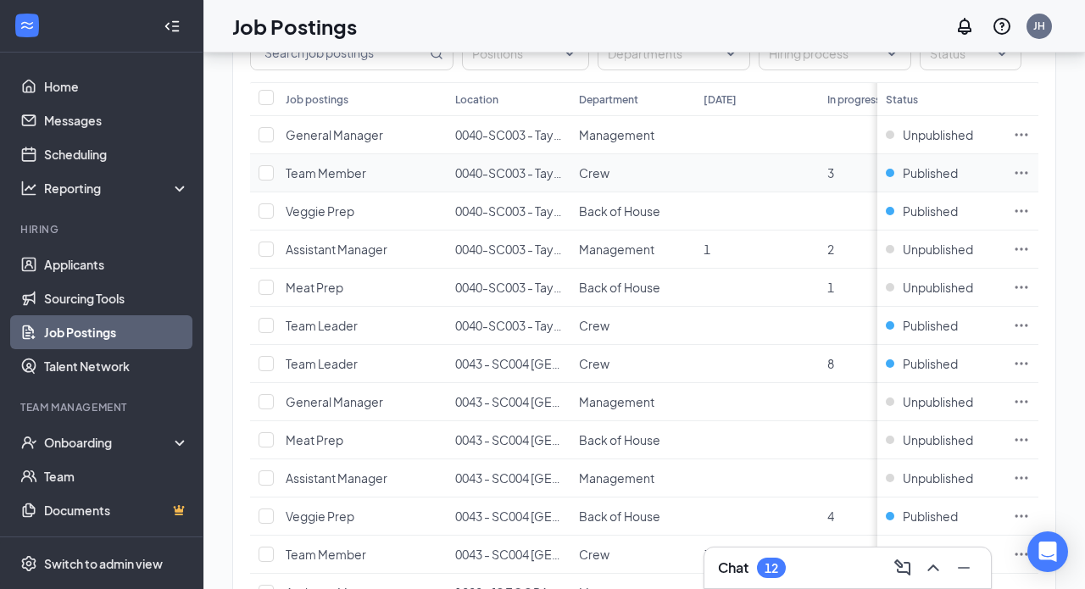
scroll to position [175, 0]
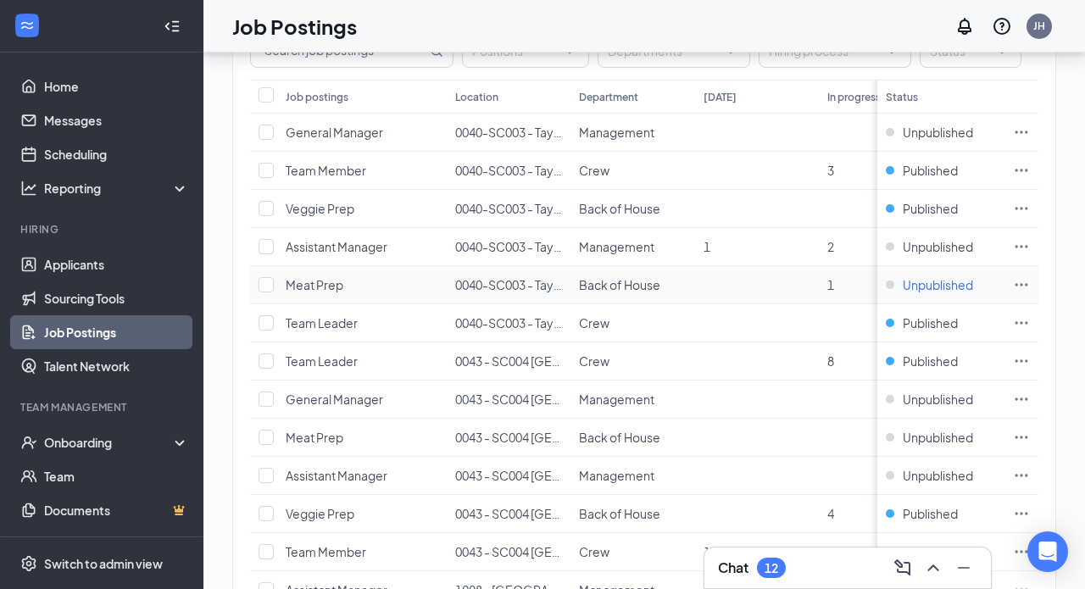
click at [891, 286] on div "Unpublished" at bounding box center [928, 284] width 87 height 17
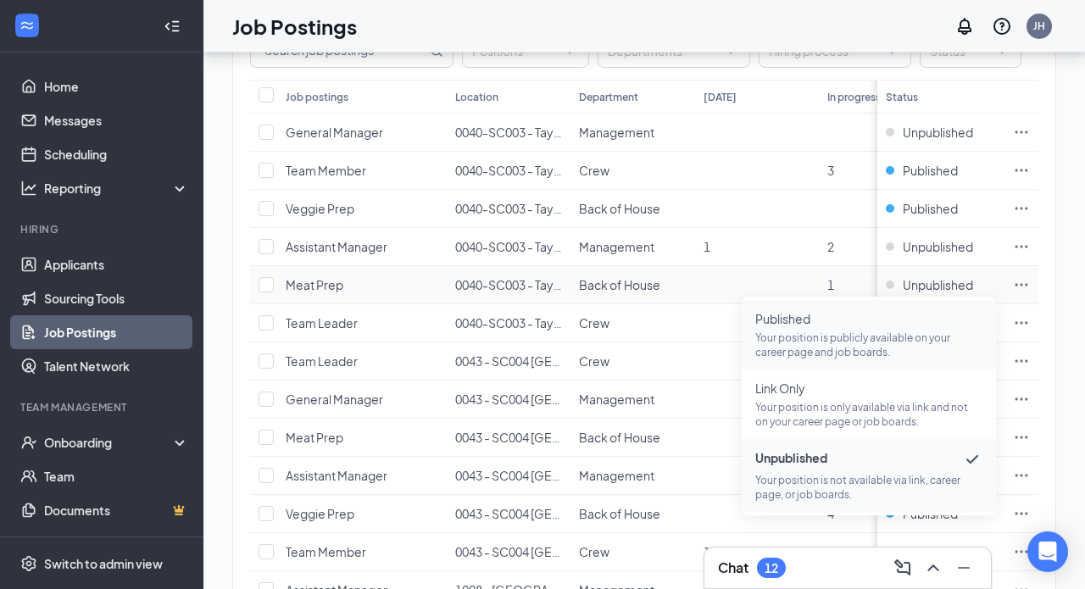
click at [845, 339] on p "Your position is publicly available on your career page and job boards." at bounding box center [868, 344] width 227 height 29
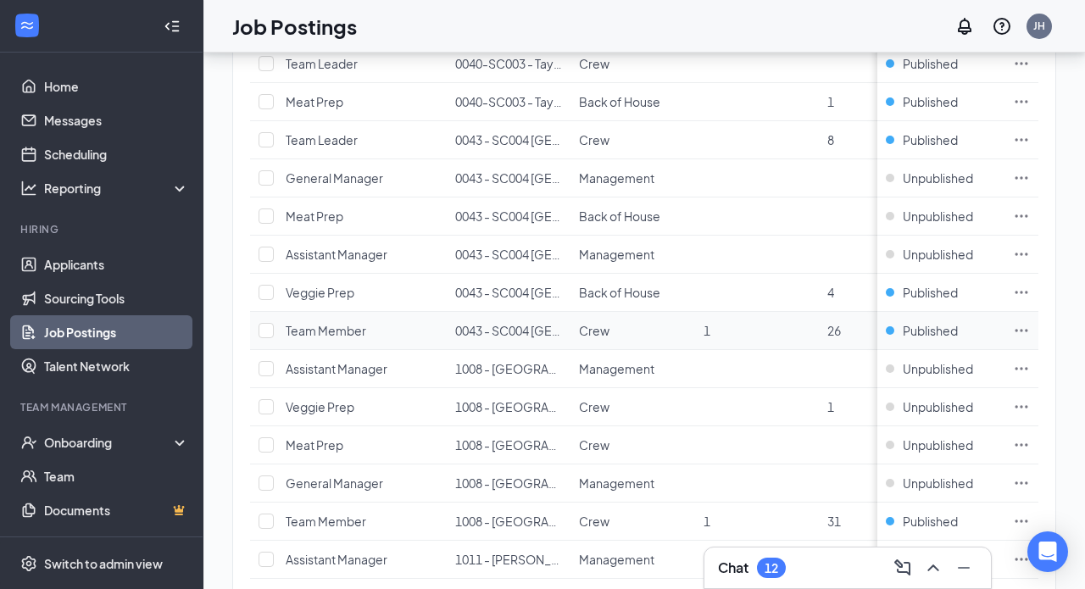
scroll to position [397, 0]
click at [832, 331] on span "26" at bounding box center [834, 329] width 14 height 15
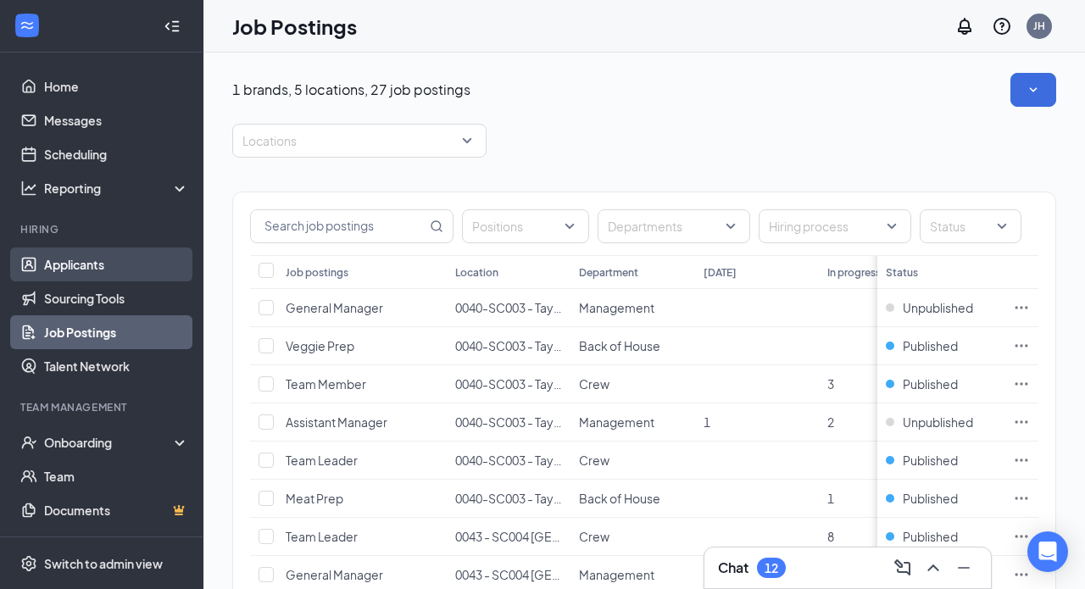
scroll to position [0, 0]
click at [115, 261] on link "Applicants" at bounding box center [116, 264] width 145 height 34
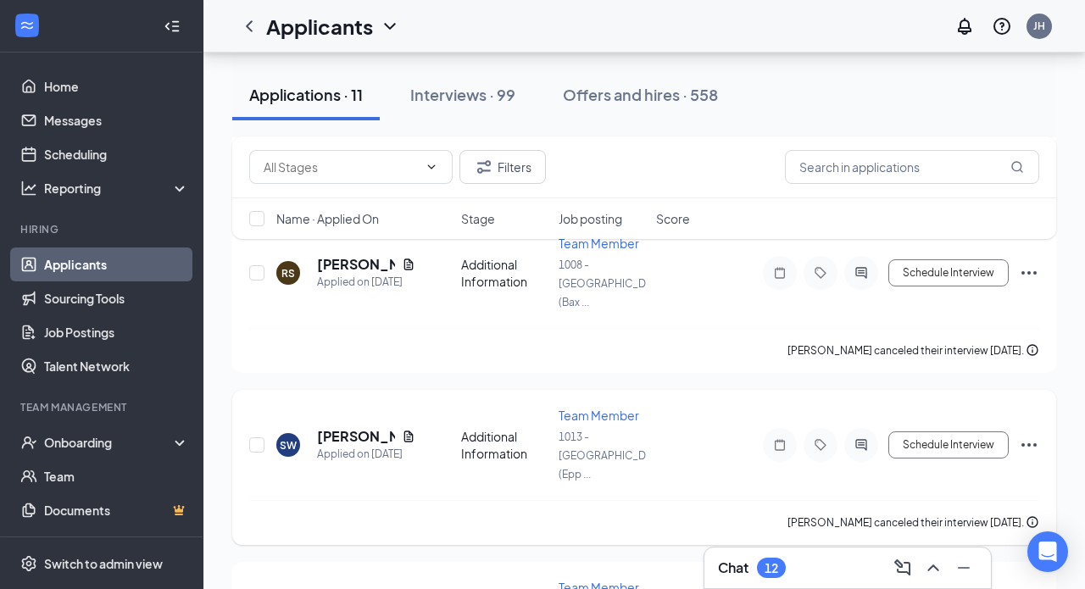
scroll to position [1460, 0]
click at [632, 100] on div "Offers and hires · 558" at bounding box center [640, 94] width 155 height 21
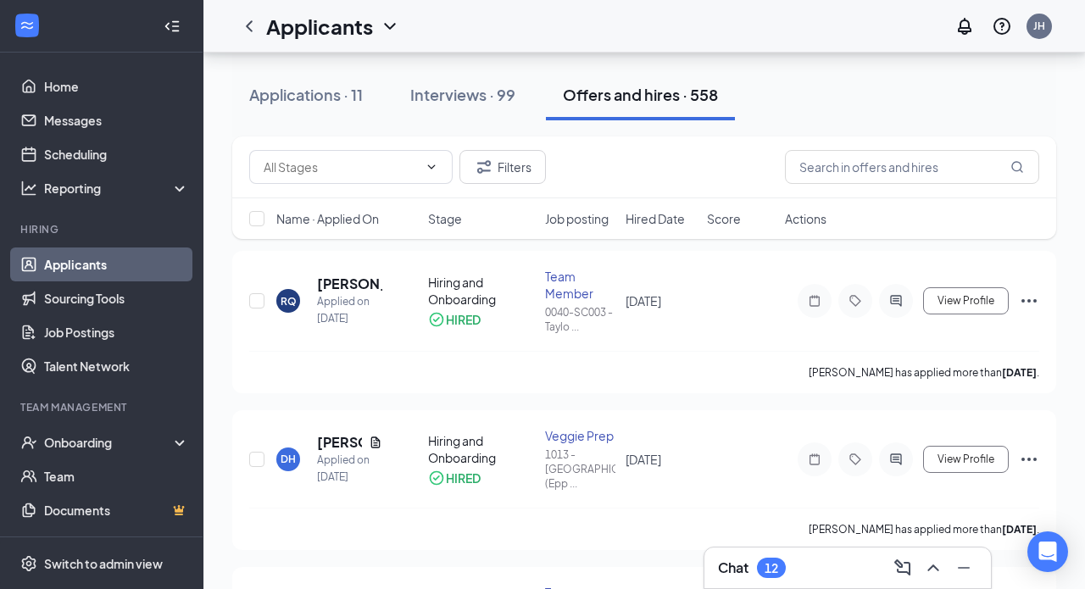
scroll to position [104, 0]
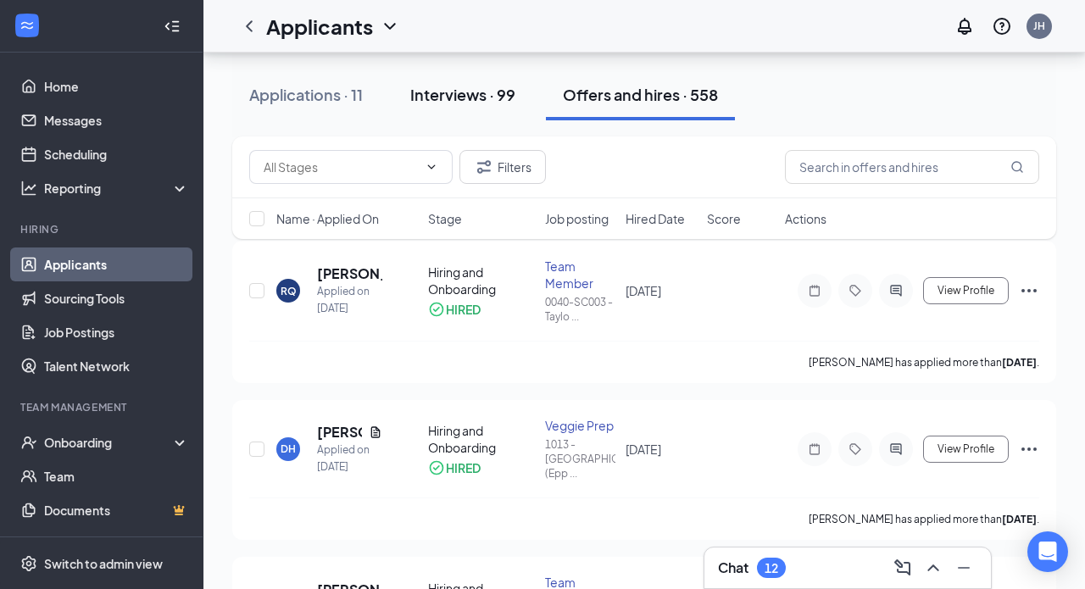
click at [472, 88] on div "Interviews · 99" at bounding box center [462, 94] width 105 height 21
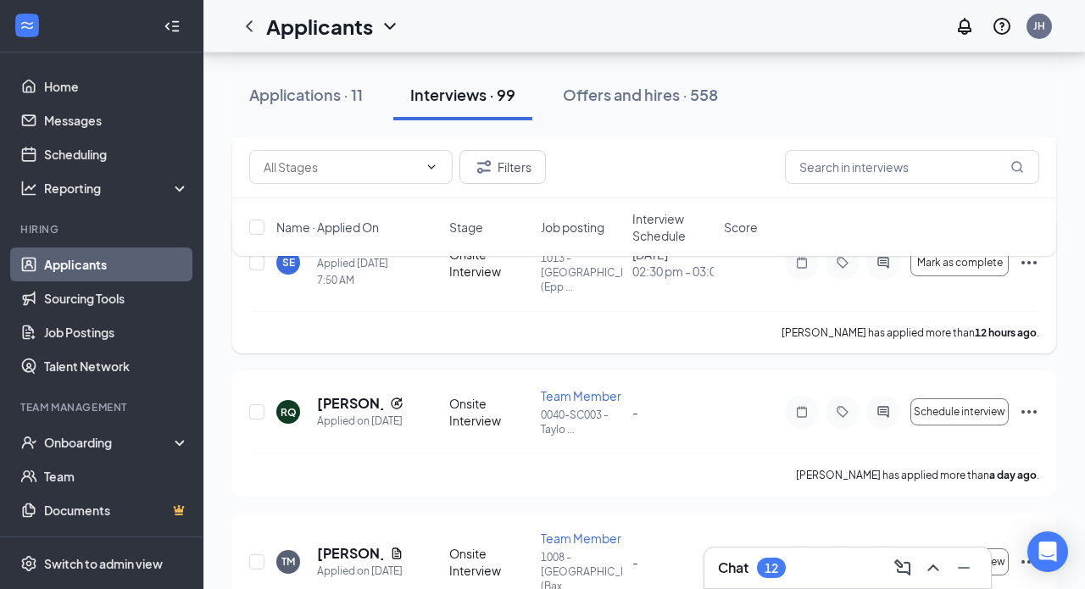
scroll to position [450, 0]
click at [887, 406] on icon "ActiveChat" at bounding box center [883, 413] width 20 height 14
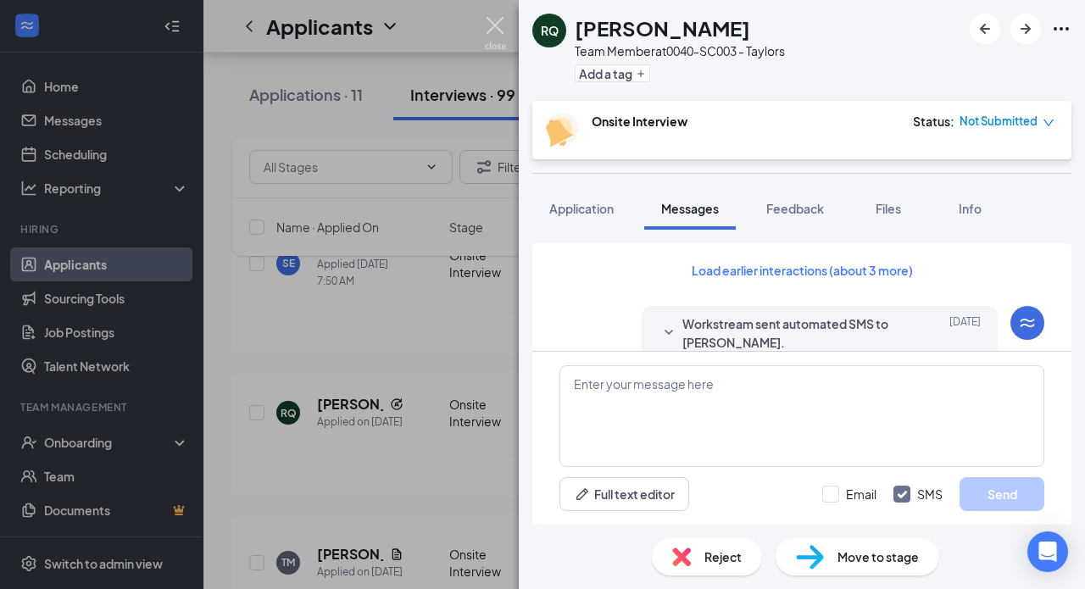
click at [499, 20] on img at bounding box center [495, 33] width 21 height 33
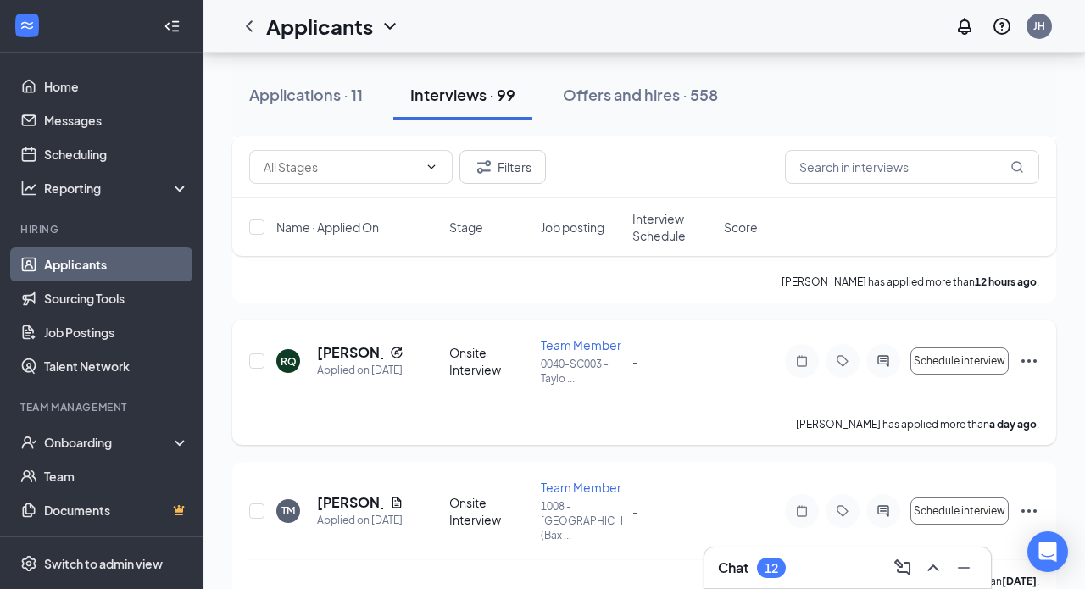
scroll to position [503, 0]
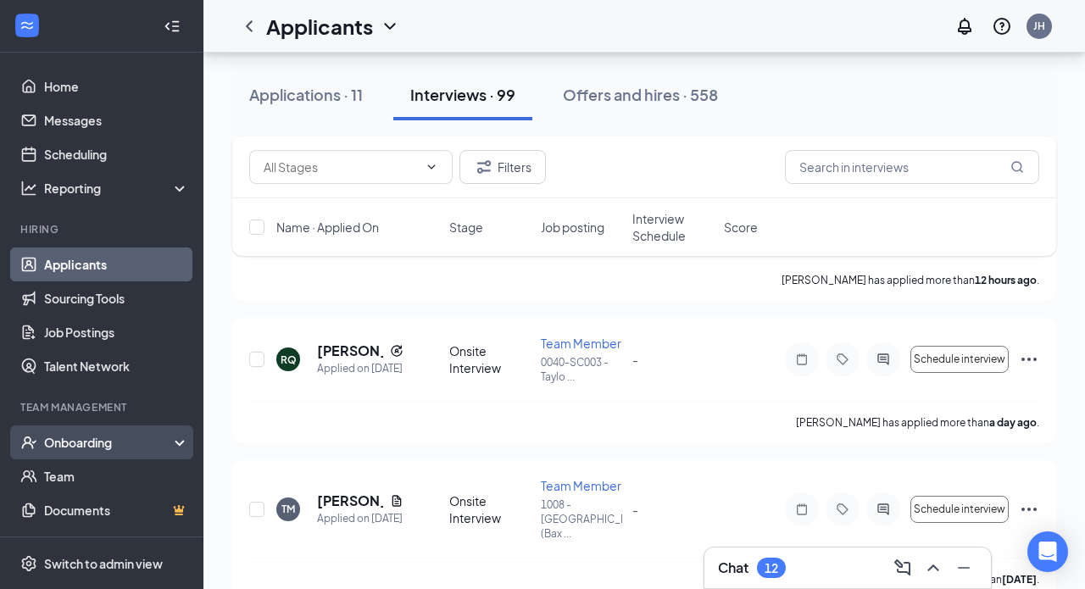
click at [66, 441] on div "Onboarding" at bounding box center [109, 442] width 130 height 17
click at [77, 474] on link "Overview" at bounding box center [116, 476] width 145 height 34
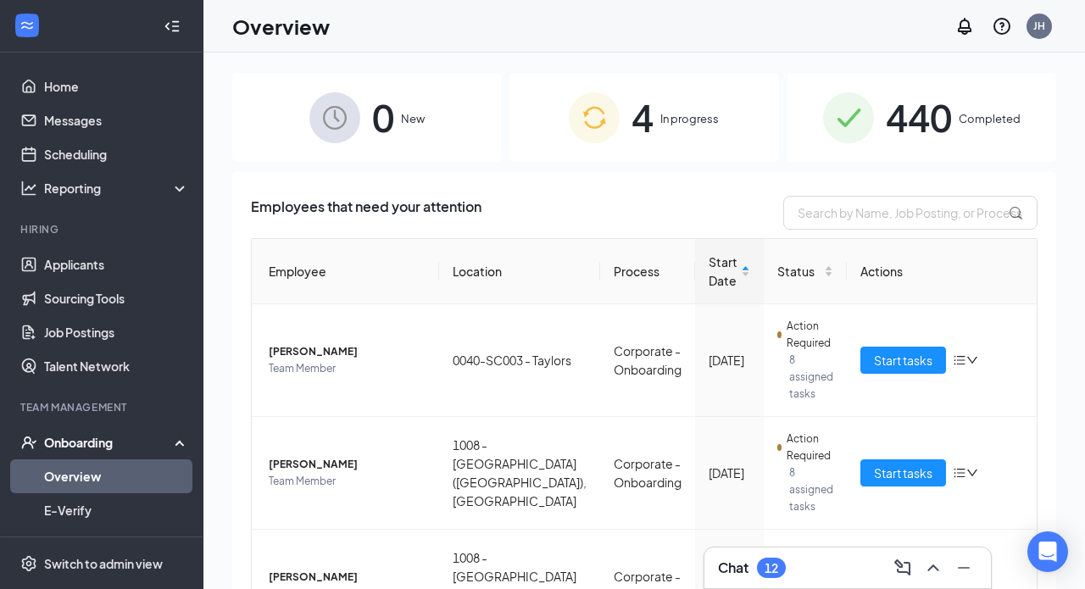
click at [698, 152] on div "4 In progress" at bounding box center [643, 117] width 269 height 89
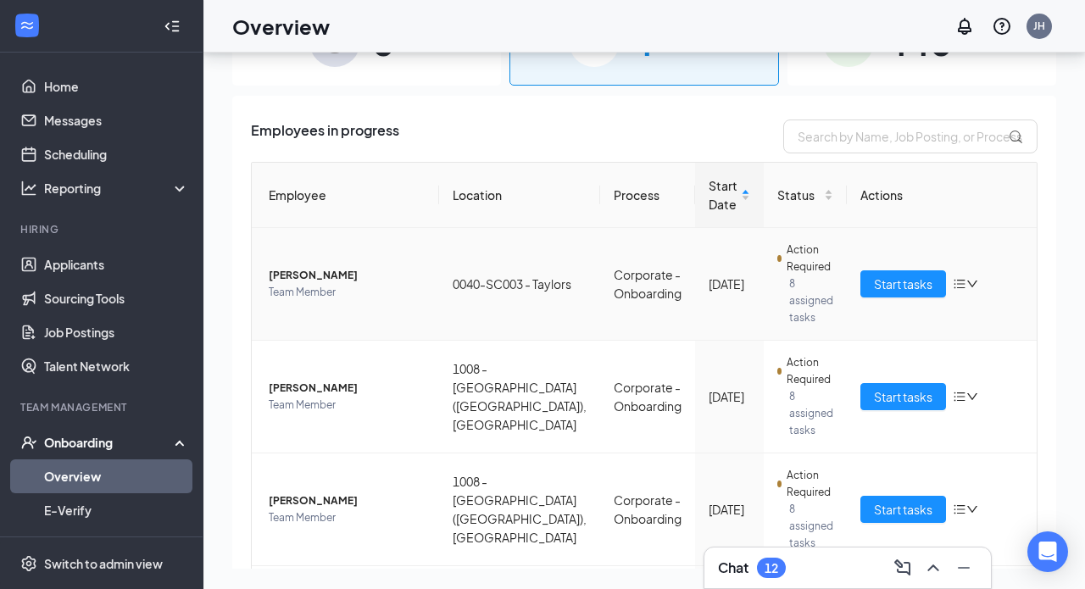
click at [956, 285] on icon "bars" at bounding box center [959, 284] width 14 height 14
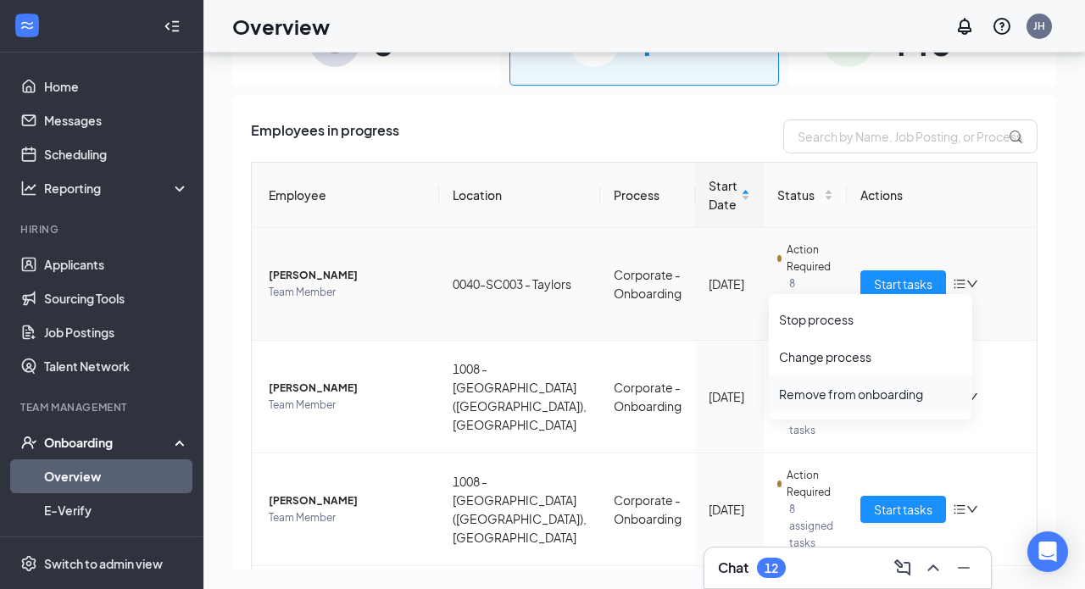
click at [866, 393] on div "Remove from onboarding" at bounding box center [870, 394] width 183 height 17
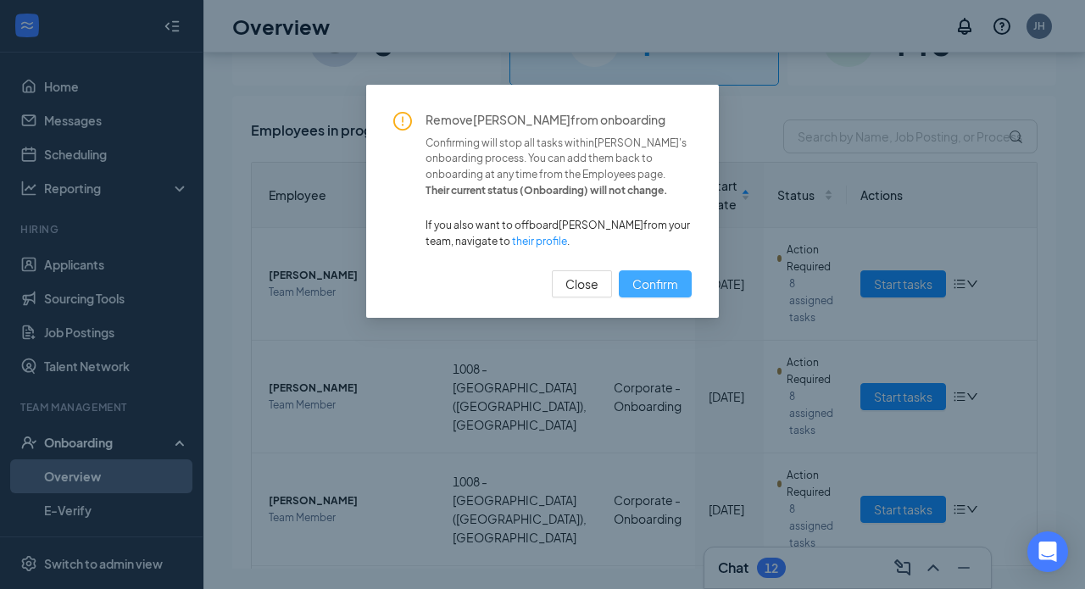
click at [663, 275] on span "Confirm" at bounding box center [655, 284] width 46 height 19
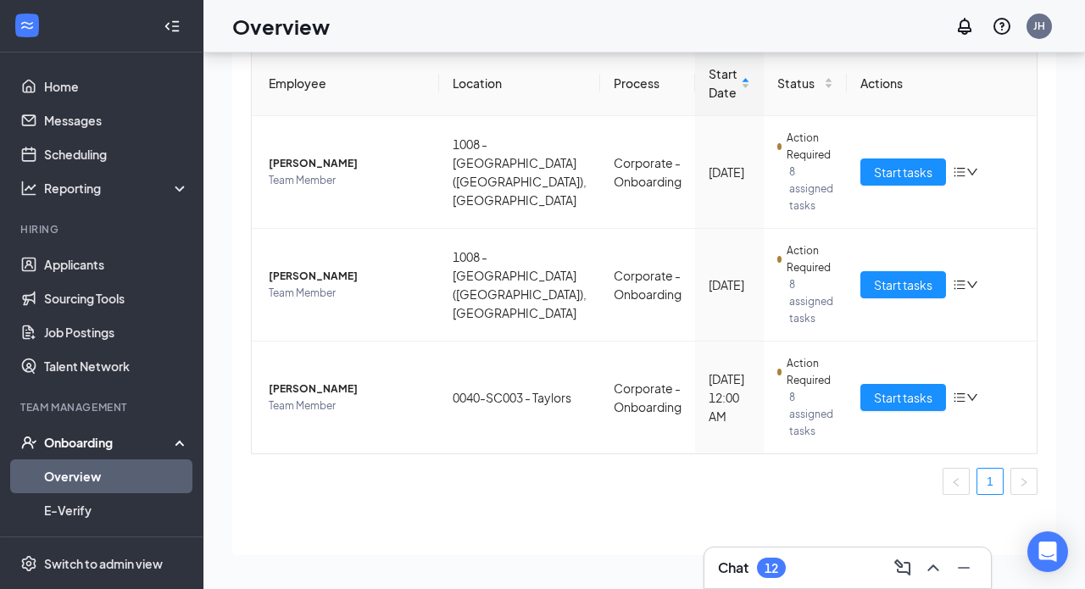
scroll to position [112, 0]
click at [881, 408] on button "Start tasks" at bounding box center [903, 397] width 86 height 27
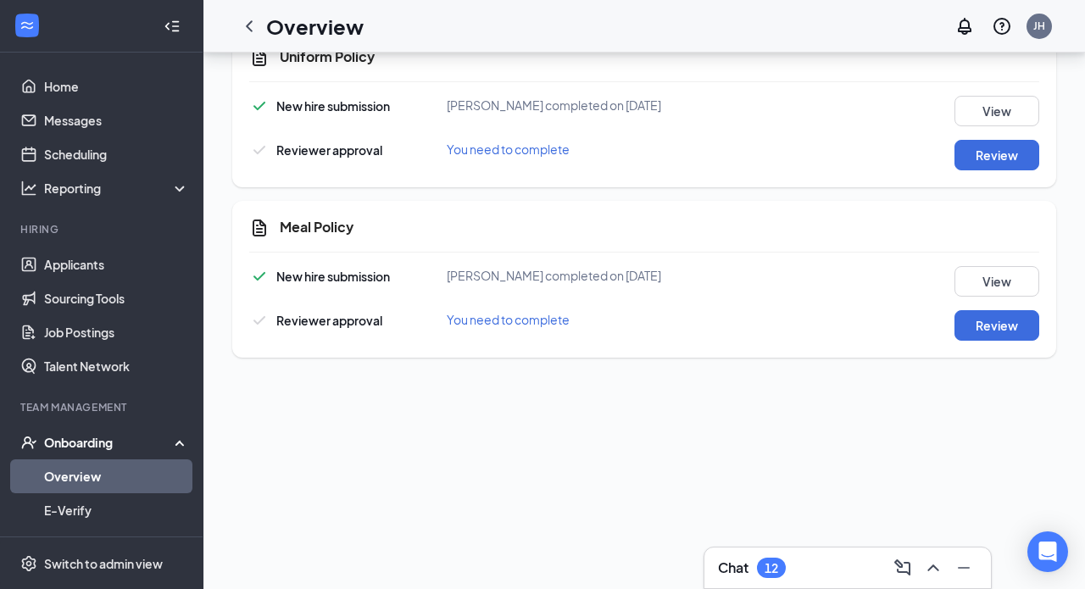
scroll to position [469, 0]
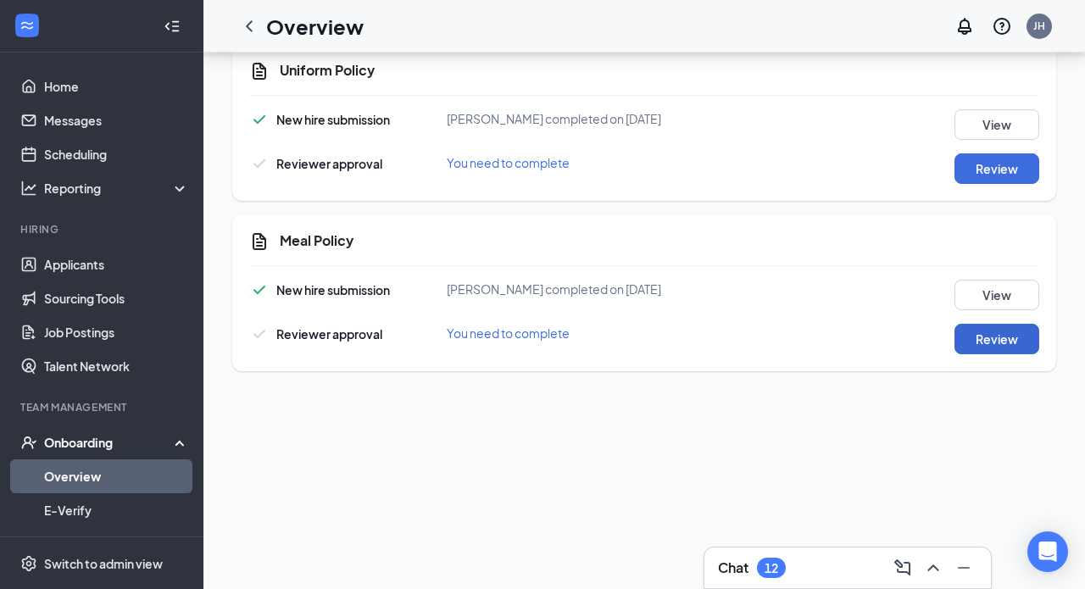
click at [967, 341] on button "Review" at bounding box center [996, 339] width 85 height 31
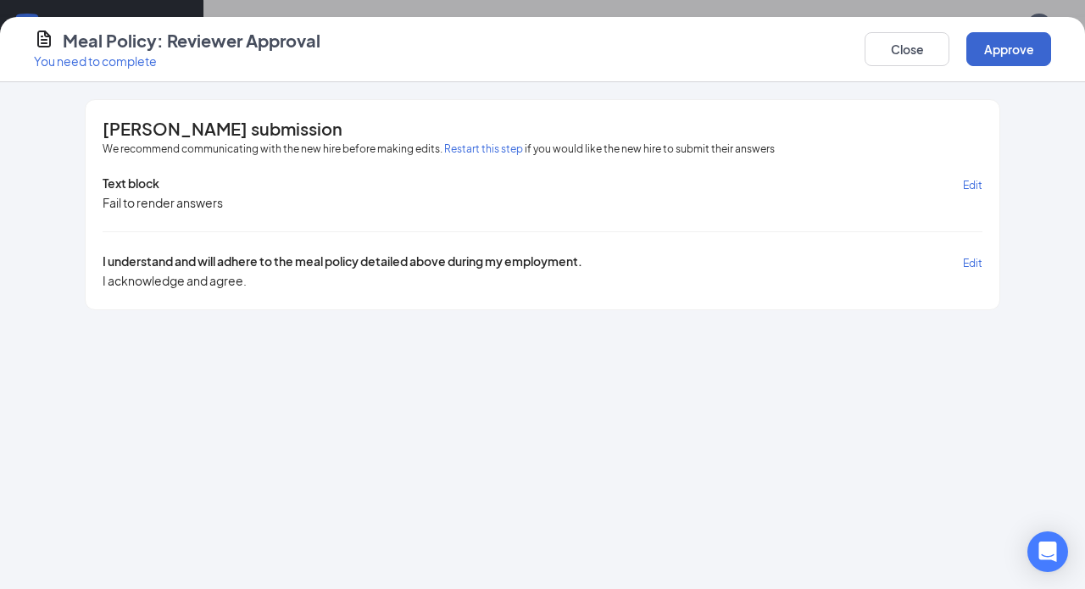
click at [1006, 64] on button "Approve" at bounding box center [1008, 49] width 85 height 34
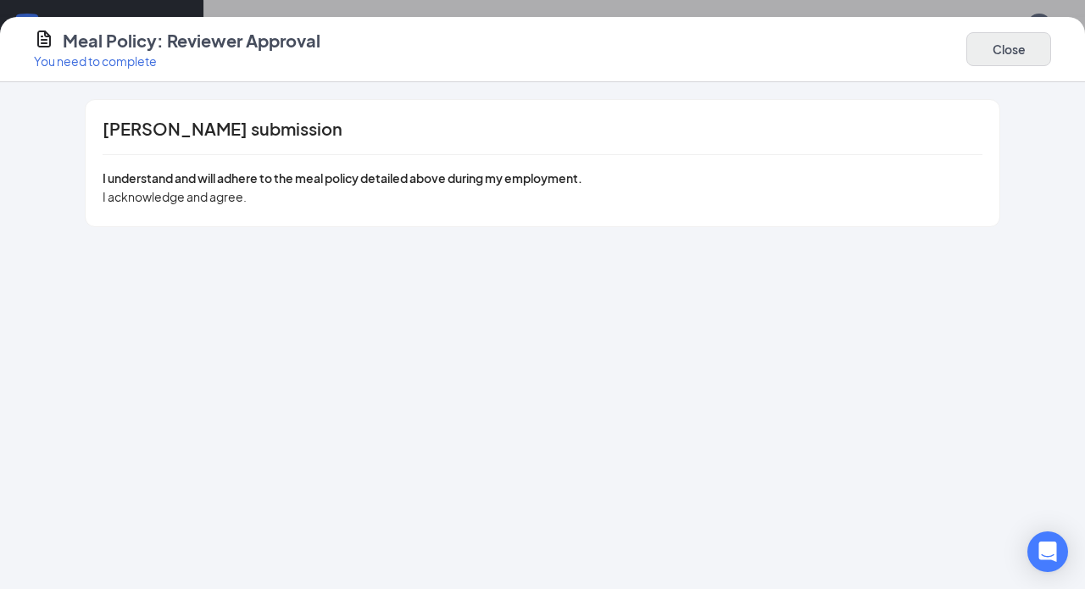
click at [989, 57] on button "Close" at bounding box center [1008, 49] width 85 height 34
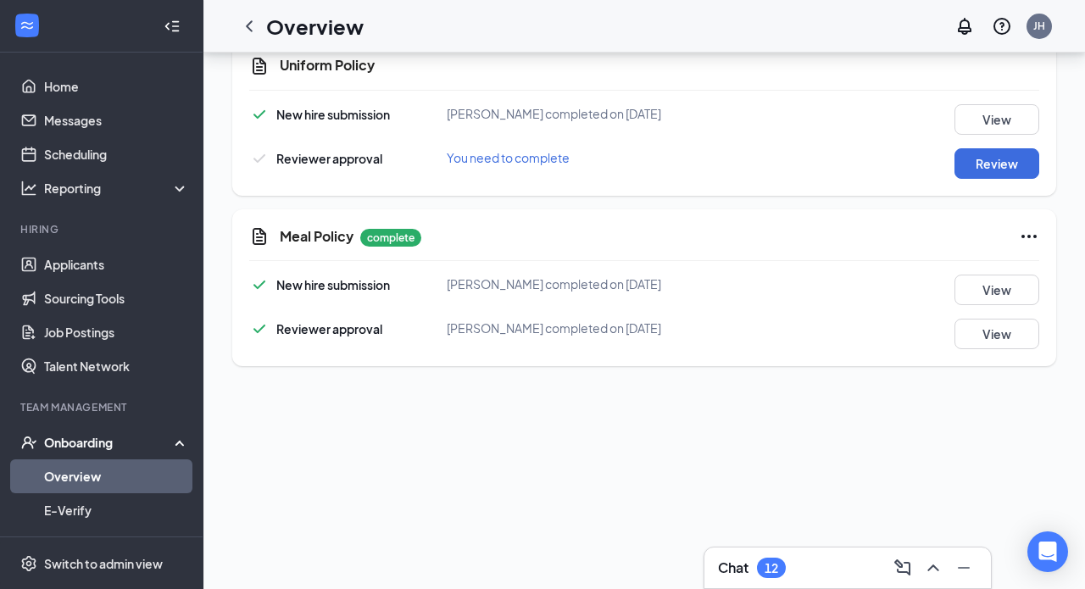
scroll to position [472, 0]
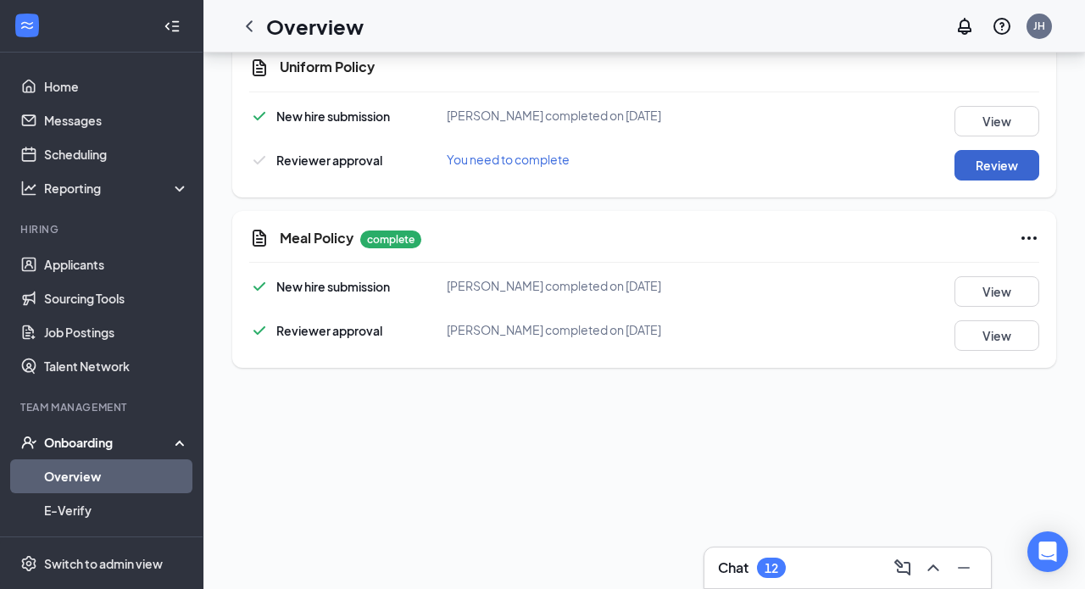
click at [1033, 174] on button "Review" at bounding box center [996, 165] width 85 height 31
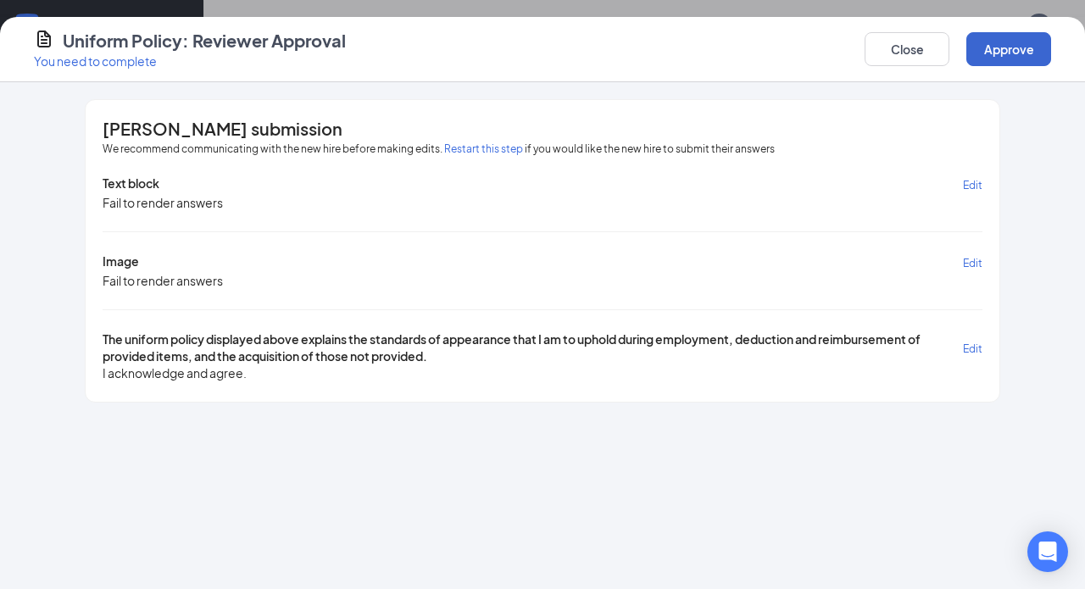
click at [1023, 50] on button "Approve" at bounding box center [1008, 49] width 85 height 34
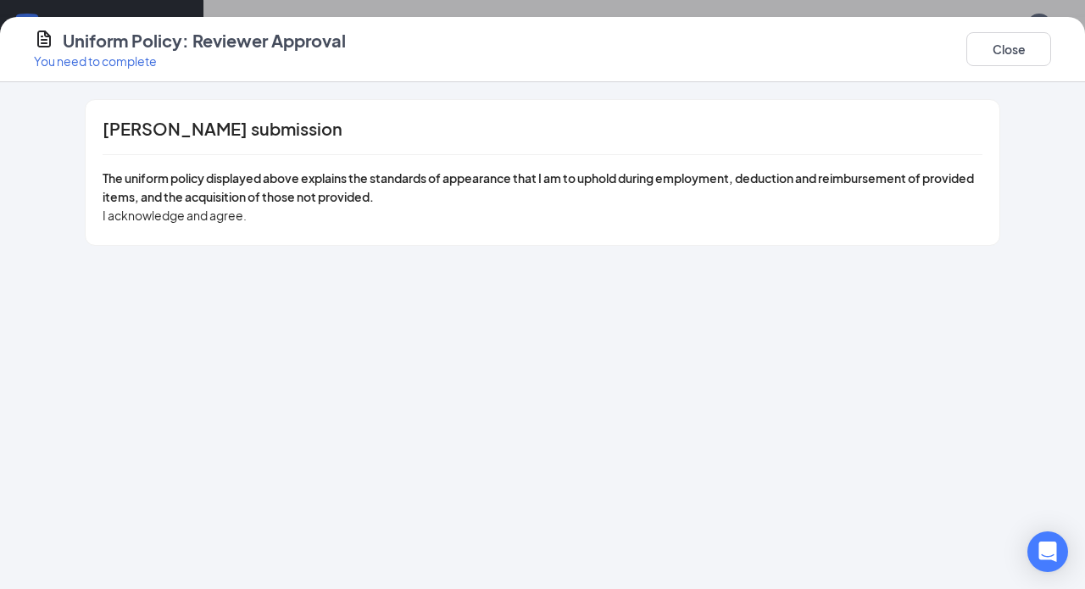
click at [1030, 30] on div "Close" at bounding box center [1008, 49] width 85 height 41
click at [1024, 57] on button "Close" at bounding box center [1008, 49] width 85 height 34
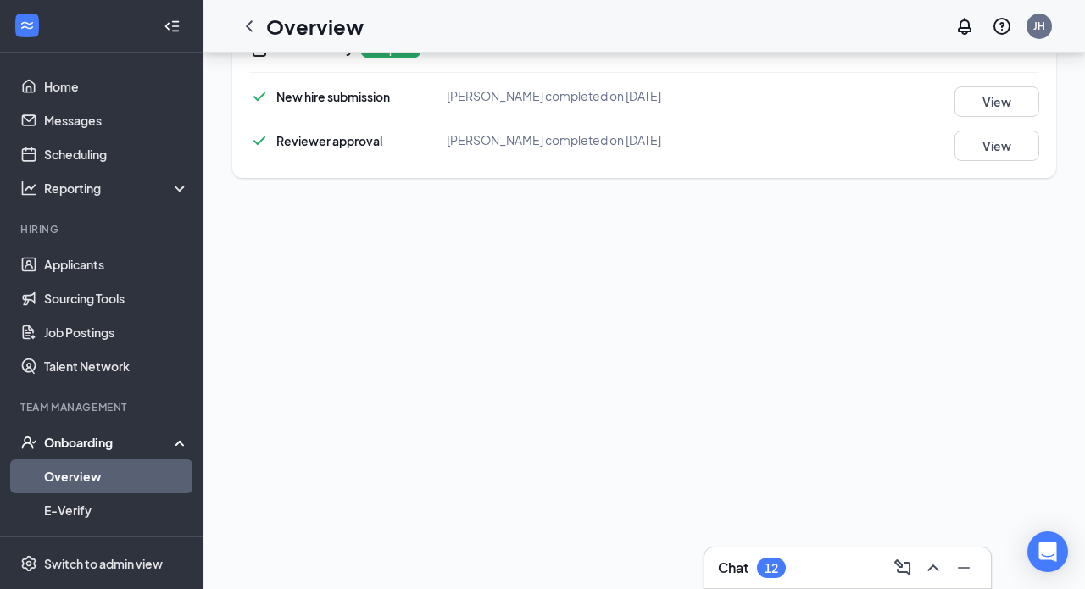
scroll to position [661, 0]
